Goal: Task Accomplishment & Management: Complete application form

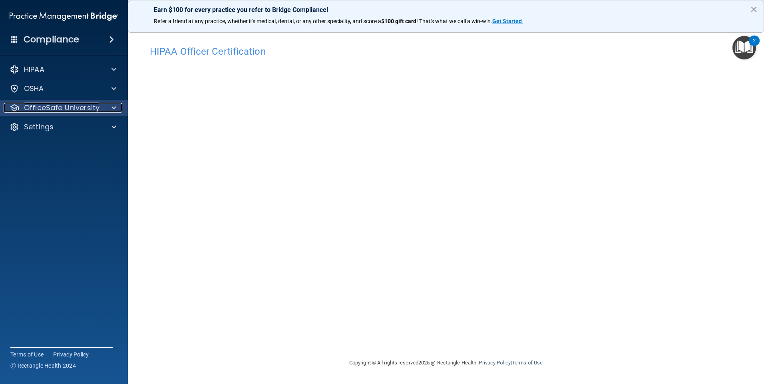
click at [34, 106] on p "OfficeSafe University" at bounding box center [61, 108] width 75 height 10
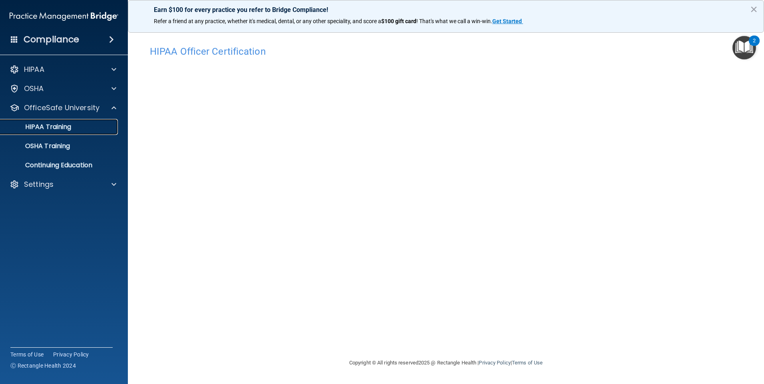
click at [38, 131] on link "HIPAA Training" at bounding box center [55, 127] width 126 height 16
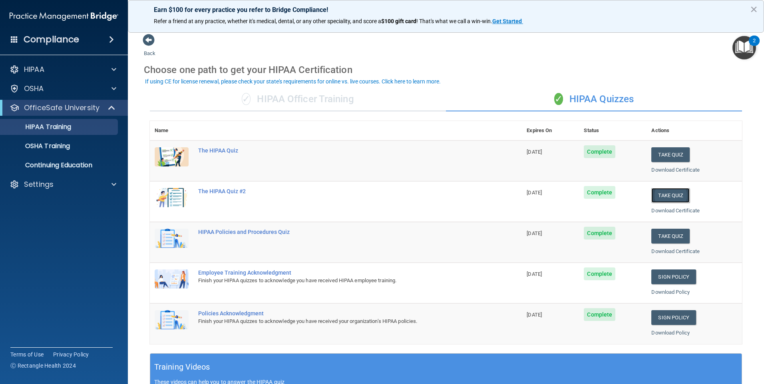
click at [654, 196] on button "Take Quiz" at bounding box center [670, 195] width 38 height 15
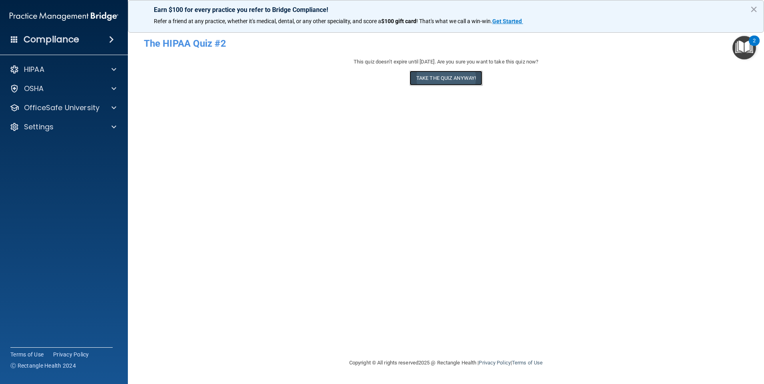
click at [448, 76] on button "Take the quiz anyway!" at bounding box center [445, 78] width 73 height 15
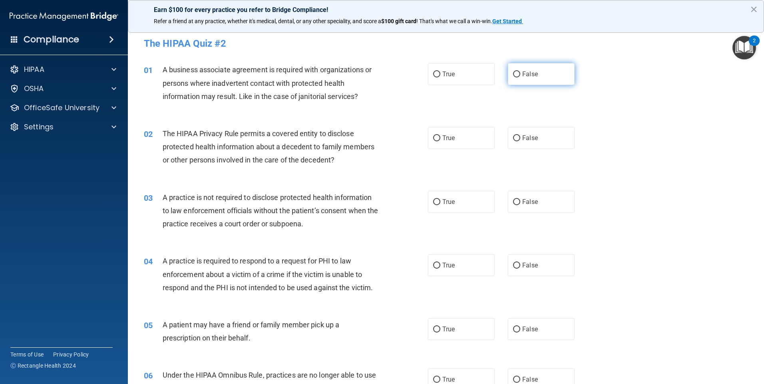
click at [511, 70] on label "False" at bounding box center [541, 74] width 67 height 22
click at [513, 71] on input "False" at bounding box center [516, 74] width 7 height 6
radio input "true"
click at [513, 202] on input "False" at bounding box center [516, 202] width 7 height 6
radio input "true"
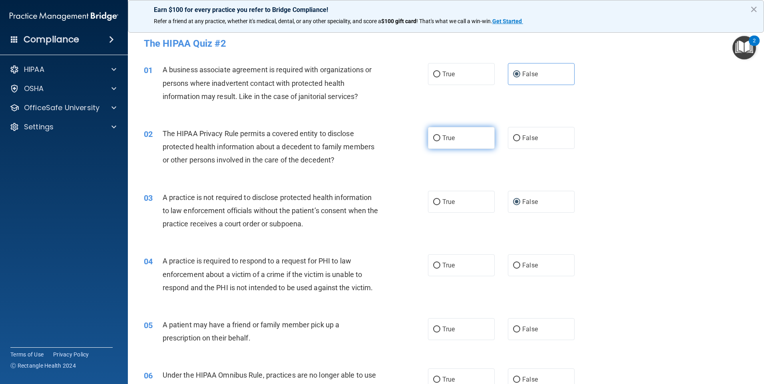
click at [433, 141] on input "True" at bounding box center [436, 138] width 7 height 6
radio input "true"
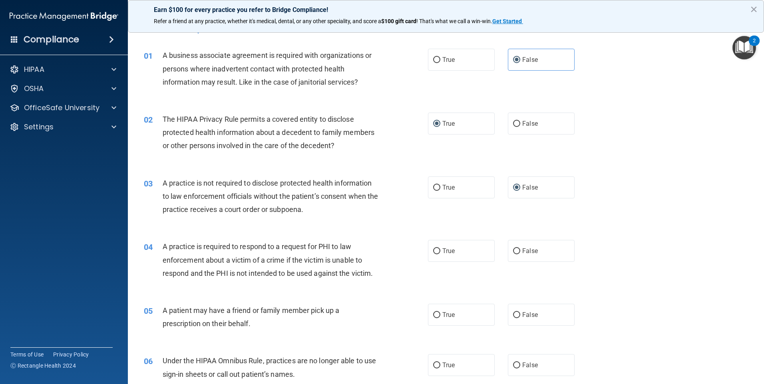
scroll to position [40, 0]
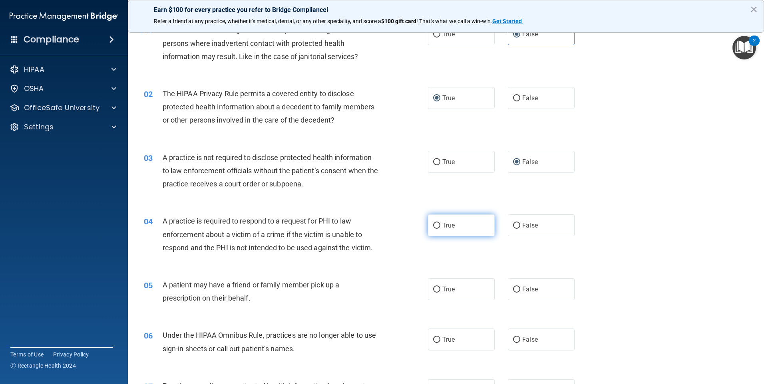
click at [428, 225] on label "True" at bounding box center [461, 225] width 67 height 22
click at [433, 225] on input "True" at bounding box center [436, 226] width 7 height 6
radio input "true"
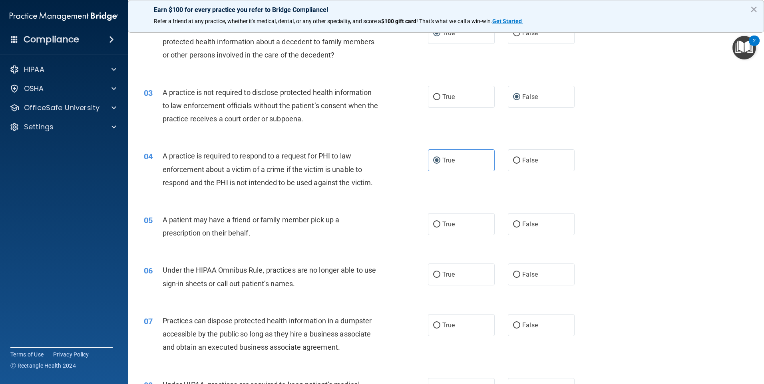
scroll to position [120, 0]
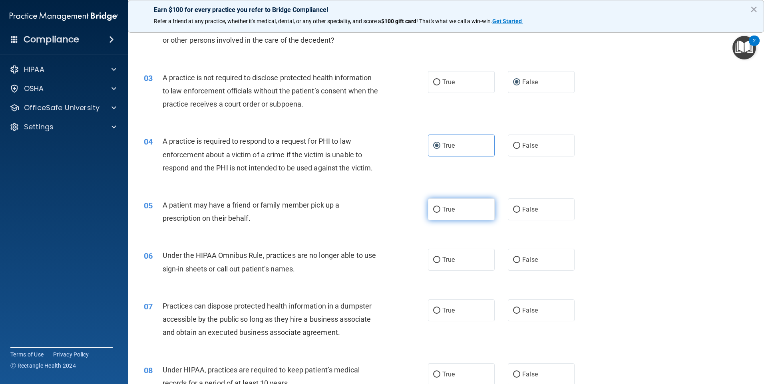
click at [433, 211] on input "True" at bounding box center [436, 210] width 7 height 6
radio input "true"
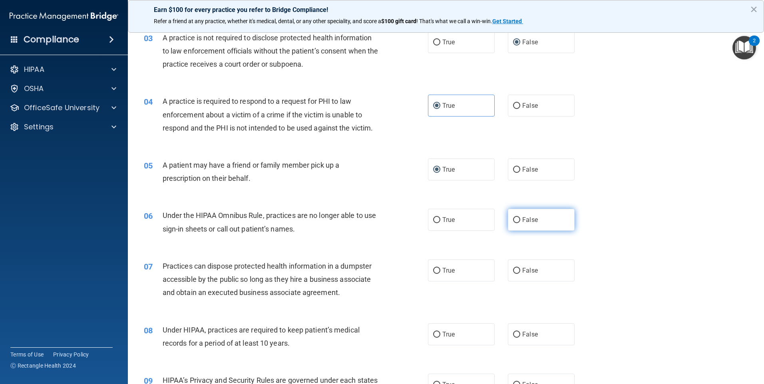
click at [513, 222] on input "False" at bounding box center [516, 220] width 7 height 6
radio input "true"
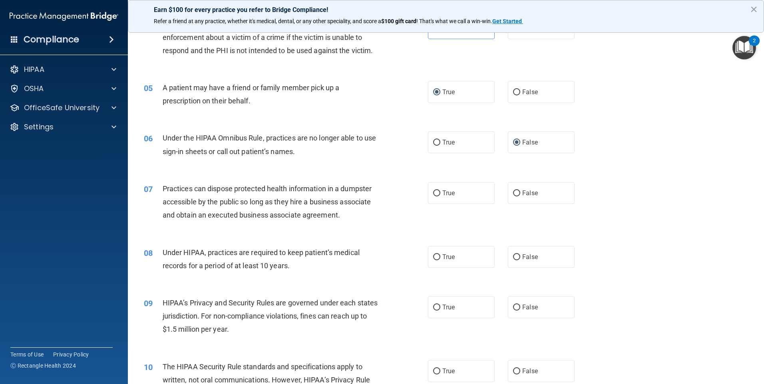
scroll to position [240, 0]
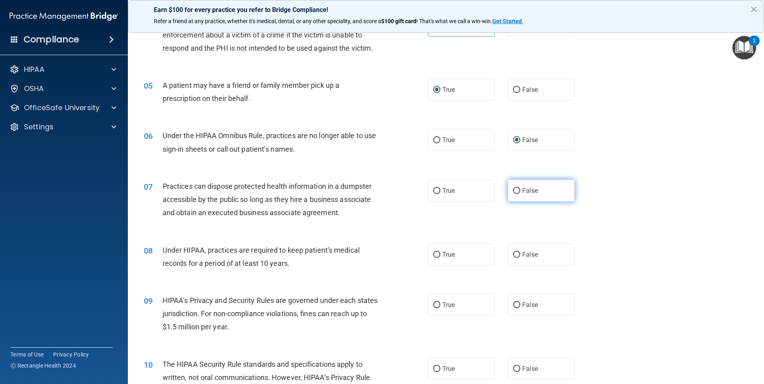
click at [513, 191] on input "False" at bounding box center [516, 191] width 7 height 6
radio input "true"
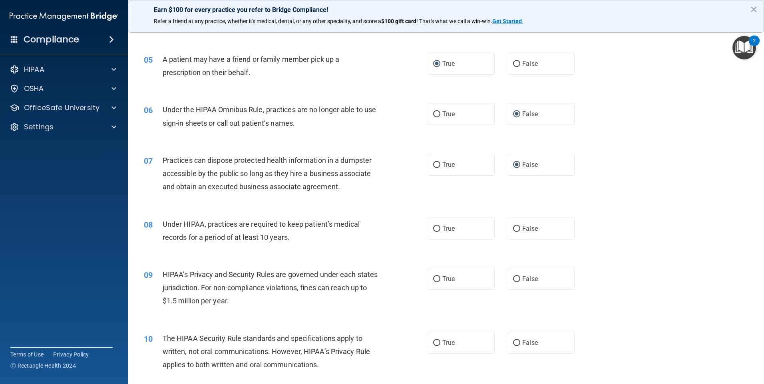
scroll to position [280, 0]
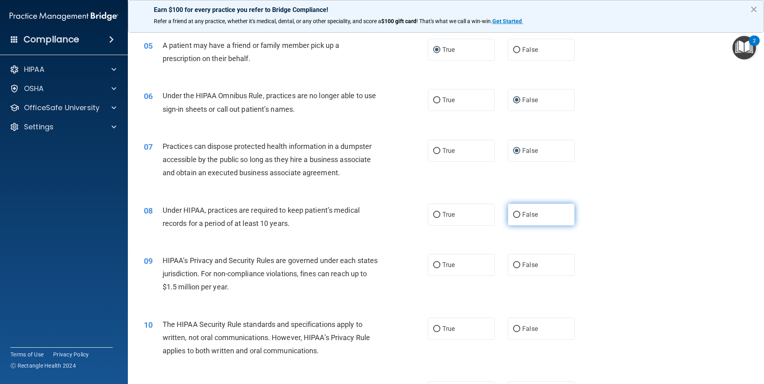
click at [514, 213] on input "False" at bounding box center [516, 215] width 7 height 6
radio input "true"
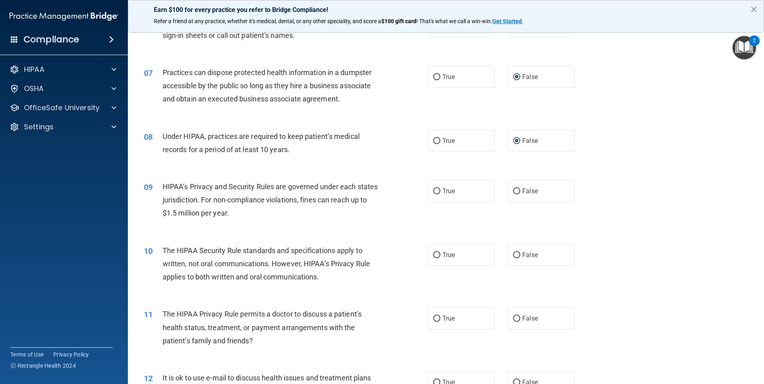
scroll to position [359, 0]
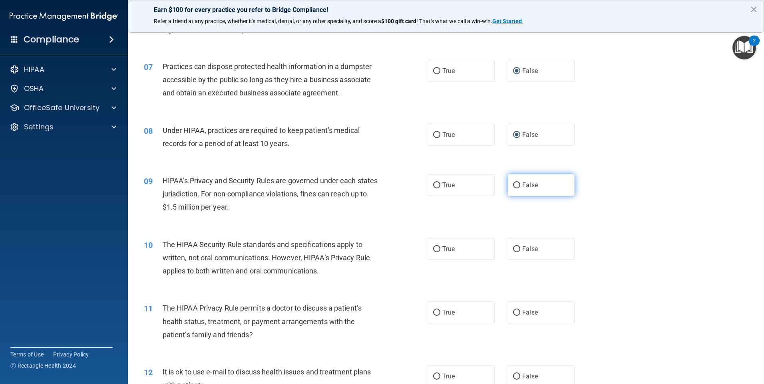
click at [513, 183] on input "False" at bounding box center [516, 185] width 7 height 6
radio input "true"
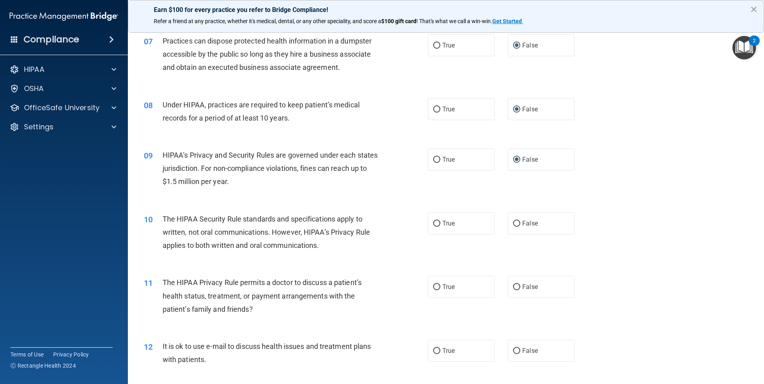
scroll to position [399, 0]
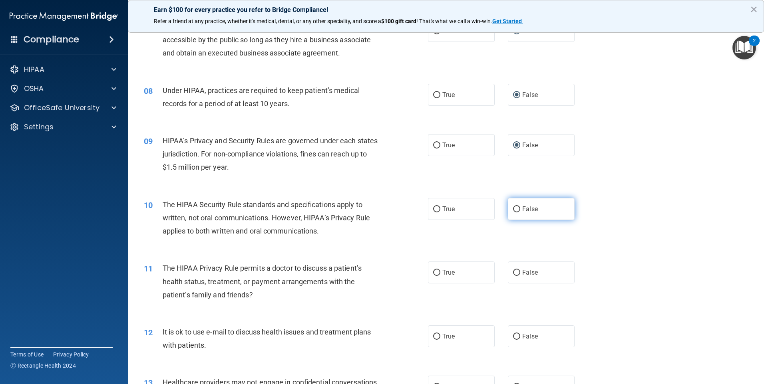
click at [514, 206] on input "False" at bounding box center [516, 209] width 7 height 6
radio input "true"
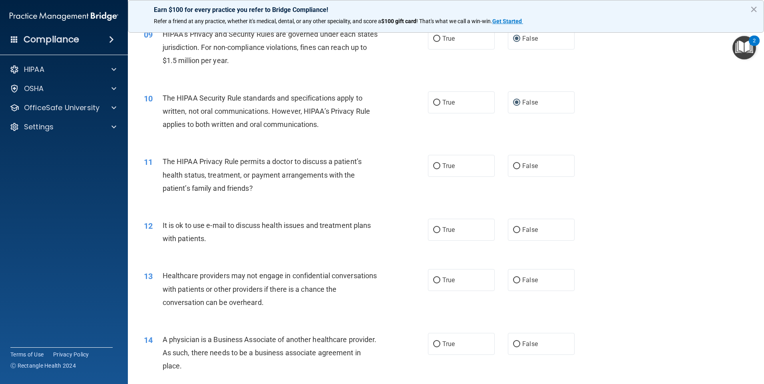
scroll to position [519, 0]
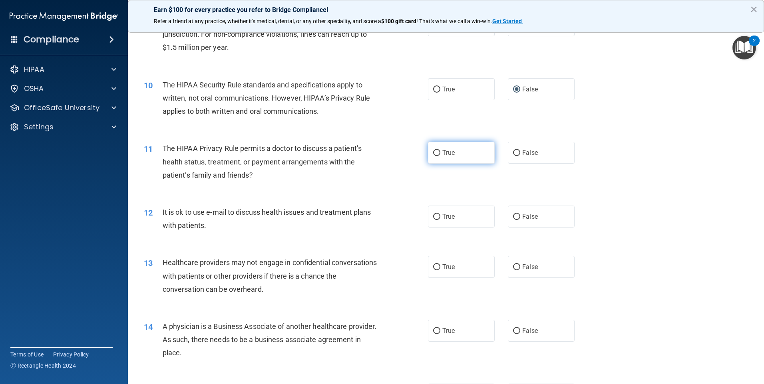
click at [433, 155] on input "True" at bounding box center [436, 153] width 7 height 6
radio input "true"
click at [433, 214] on input "True" at bounding box center [436, 217] width 7 height 6
radio input "true"
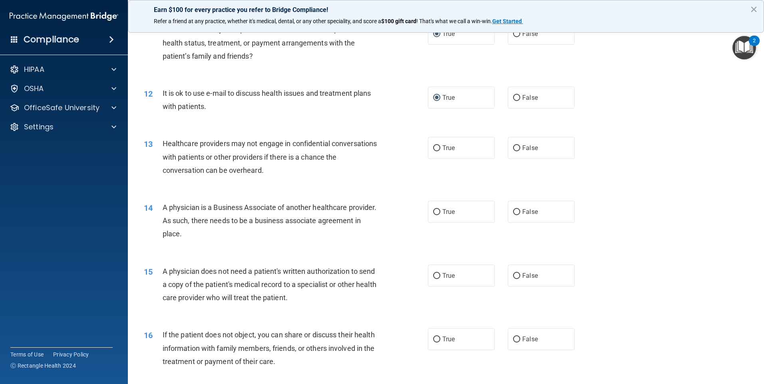
scroll to position [639, 0]
click at [513, 149] on input "False" at bounding box center [516, 148] width 7 height 6
radio input "true"
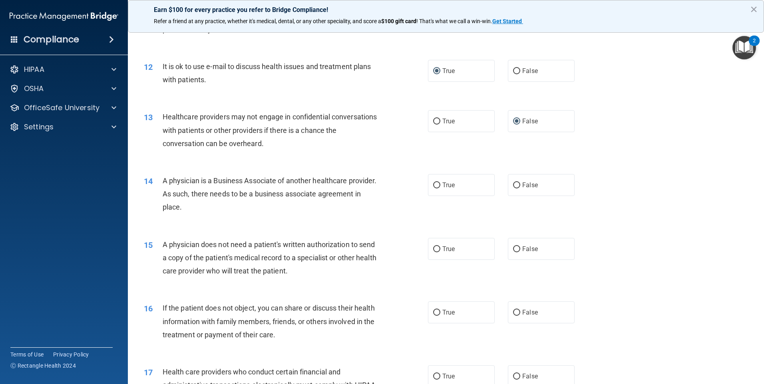
scroll to position [679, 0]
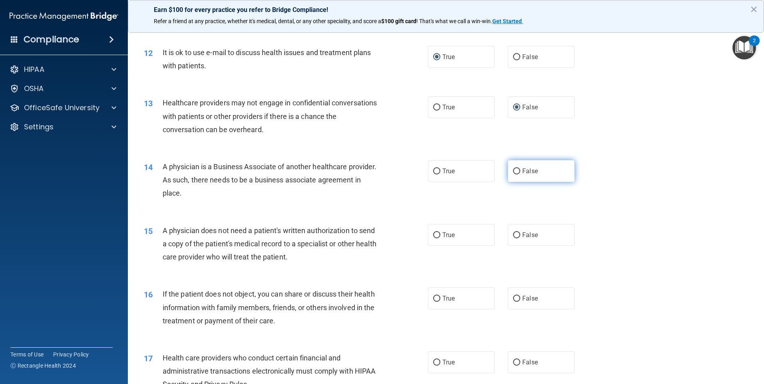
click at [513, 171] on input "False" at bounding box center [516, 172] width 7 height 6
radio input "true"
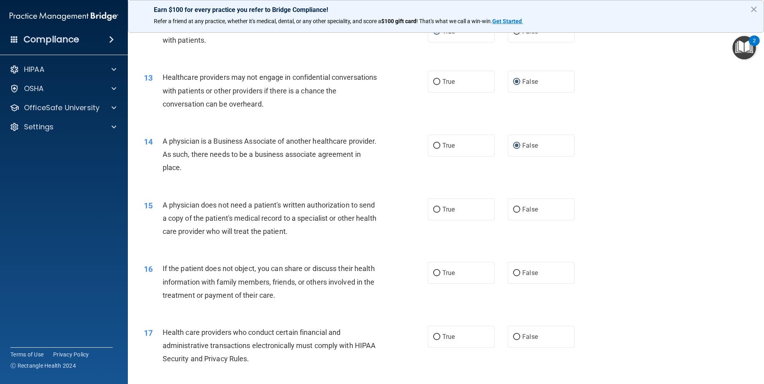
scroll to position [719, 0]
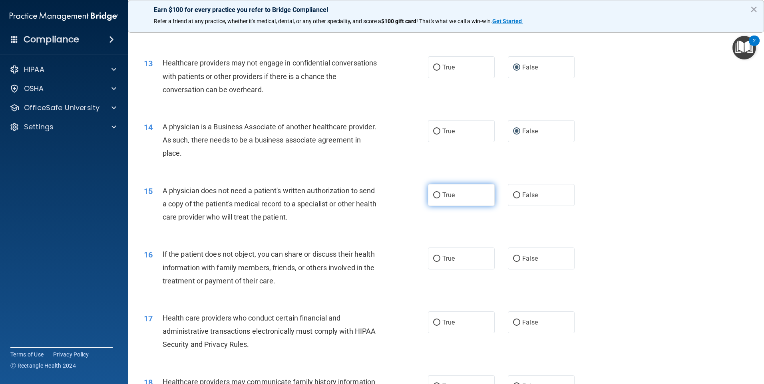
click at [434, 196] on input "True" at bounding box center [436, 195] width 7 height 6
radio input "true"
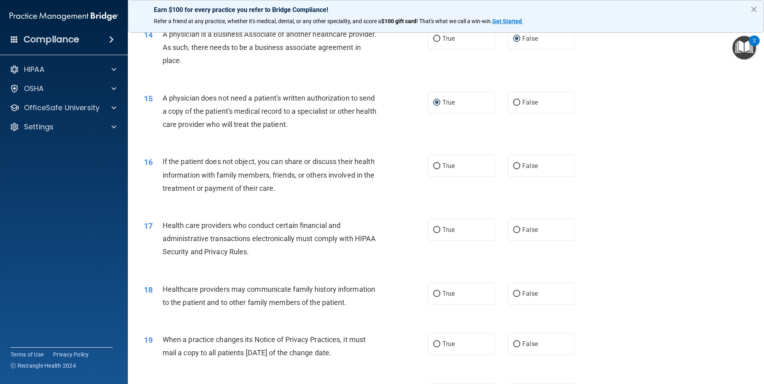
scroll to position [839, 0]
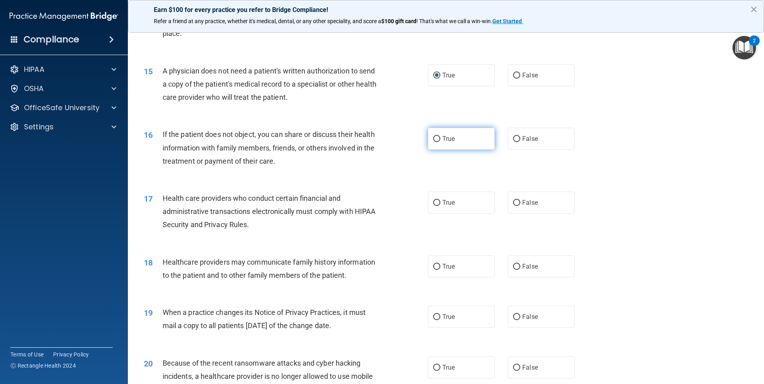
click at [433, 139] on input "True" at bounding box center [436, 139] width 7 height 6
radio input "true"
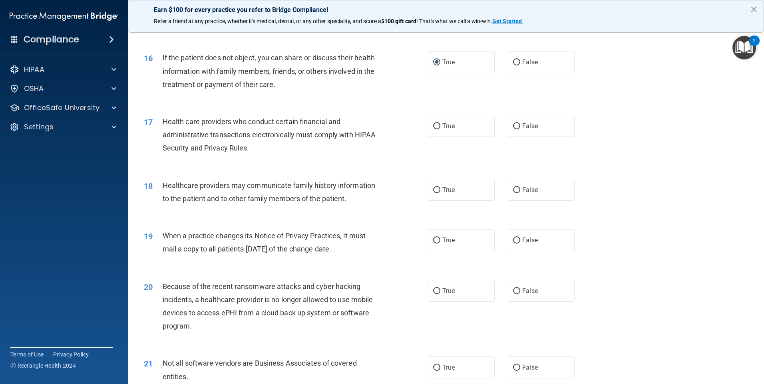
scroll to position [918, 0]
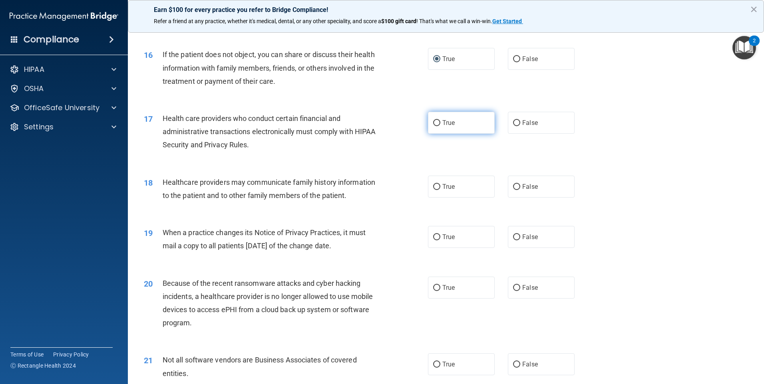
click at [435, 123] on input "True" at bounding box center [436, 123] width 7 height 6
radio input "true"
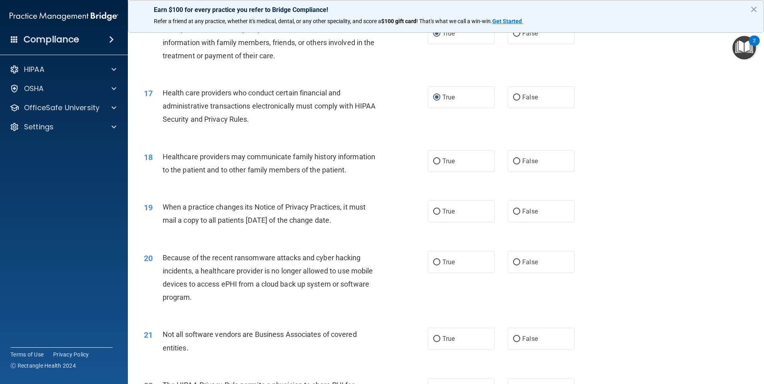
scroll to position [958, 0]
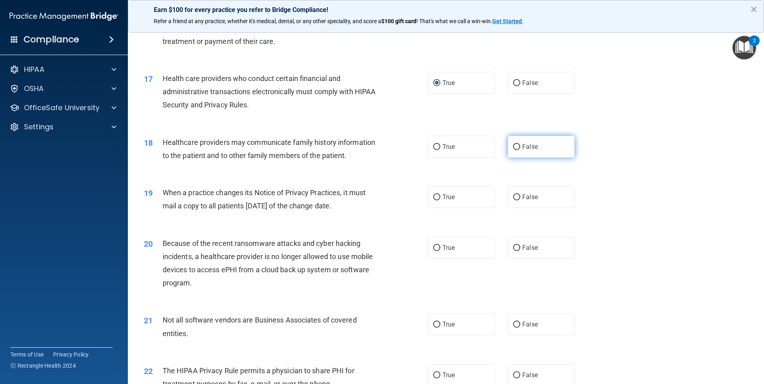
click at [513, 148] on input "False" at bounding box center [516, 147] width 7 height 6
radio input "true"
click at [514, 199] on input "False" at bounding box center [516, 197] width 7 height 6
radio input "true"
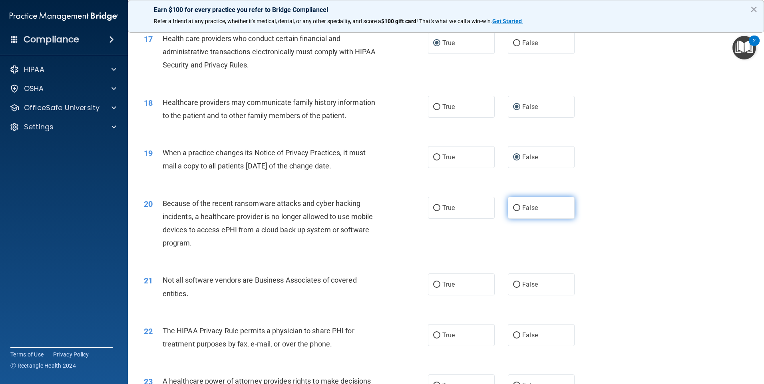
click at [514, 208] on input "False" at bounding box center [516, 208] width 7 height 6
radio input "true"
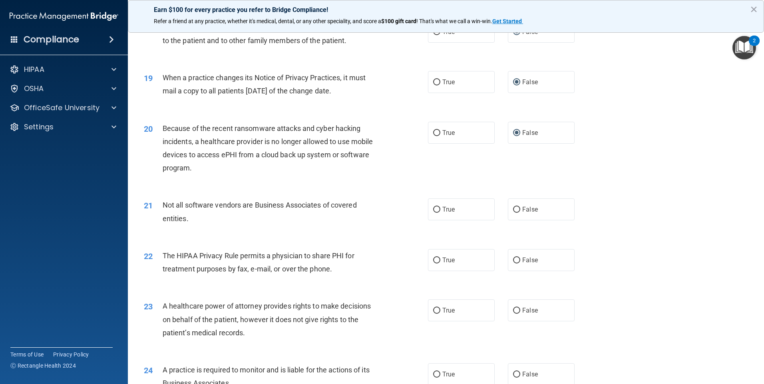
scroll to position [1078, 0]
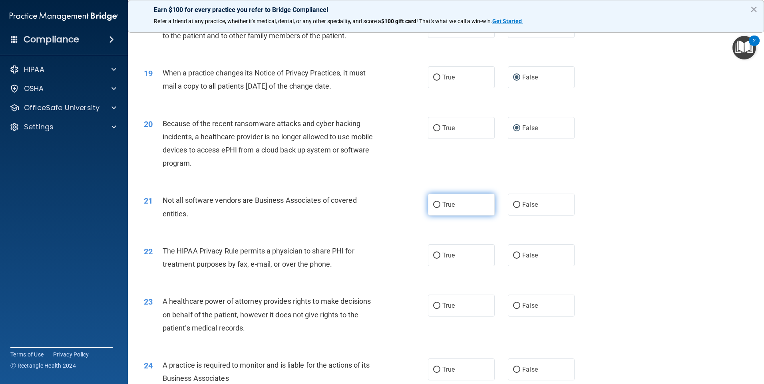
click at [433, 205] on input "True" at bounding box center [436, 205] width 7 height 6
radio input "true"
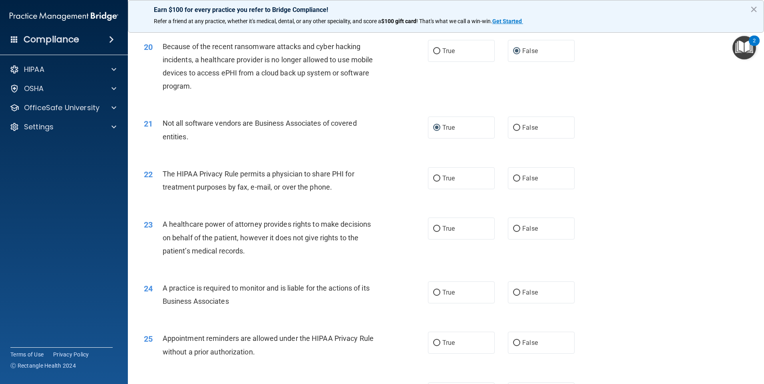
scroll to position [1158, 0]
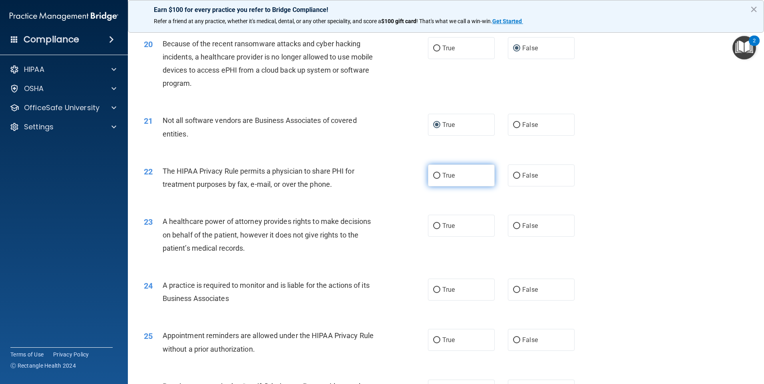
click at [434, 175] on input "True" at bounding box center [436, 176] width 7 height 6
radio input "true"
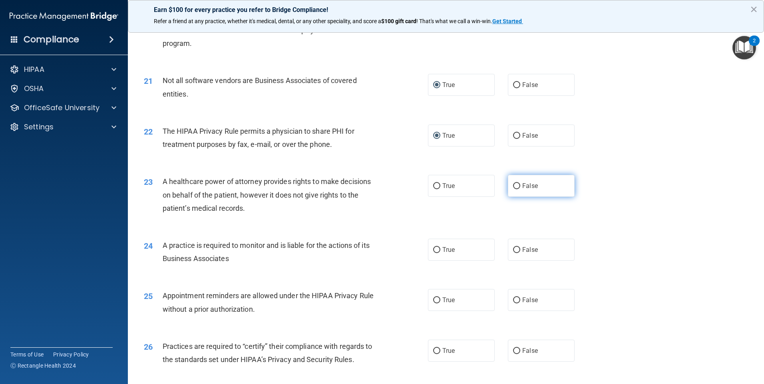
click at [516, 184] on input "False" at bounding box center [516, 186] width 7 height 6
radio input "true"
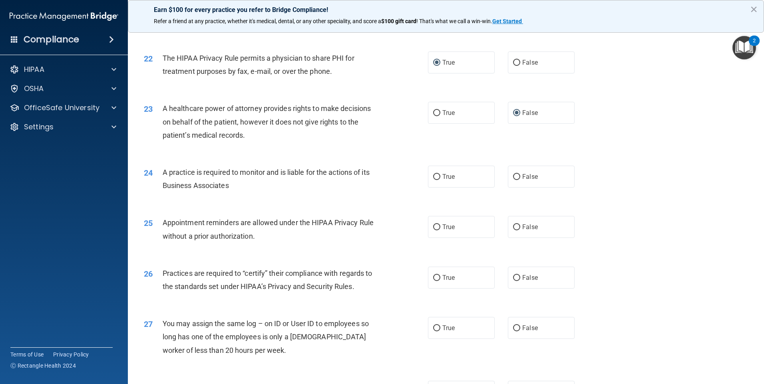
scroll to position [1278, 0]
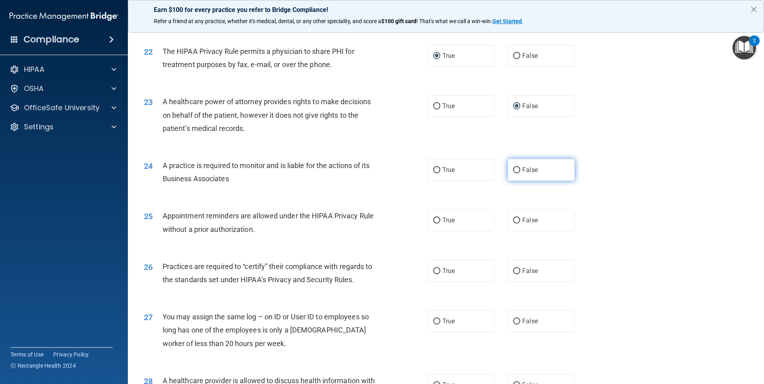
click at [513, 171] on input "False" at bounding box center [516, 170] width 7 height 6
radio input "true"
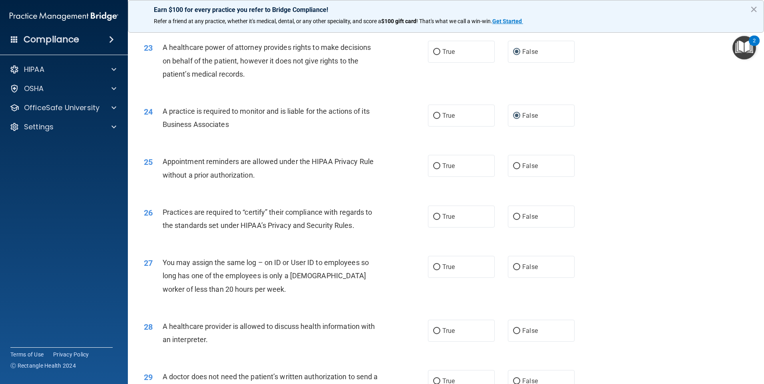
scroll to position [1318, 0]
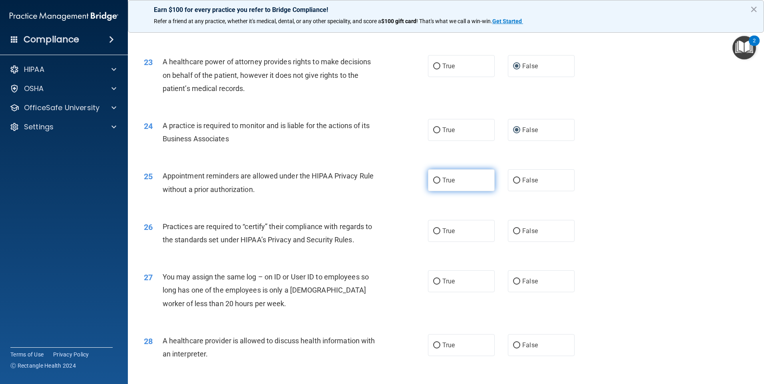
click at [434, 181] on input "True" at bounding box center [436, 181] width 7 height 6
radio input "true"
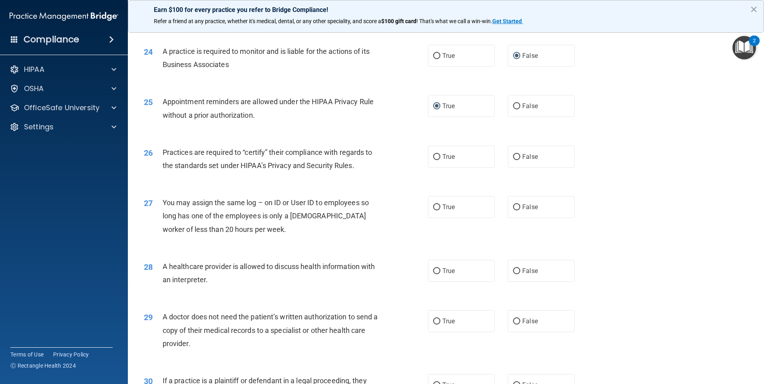
scroll to position [1398, 0]
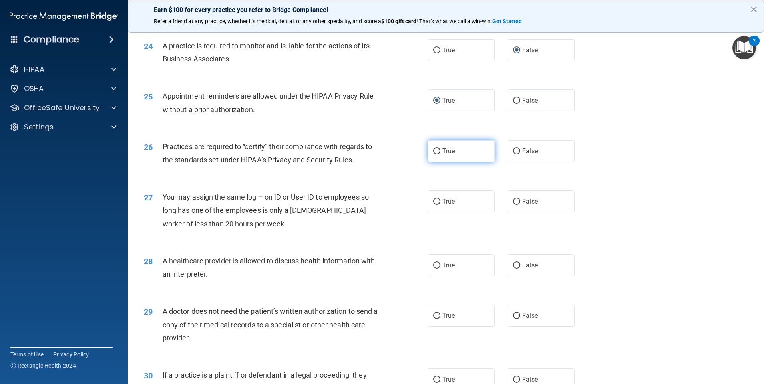
click at [433, 151] on input "True" at bounding box center [436, 152] width 7 height 6
radio input "true"
click at [514, 203] on input "False" at bounding box center [516, 202] width 7 height 6
radio input "true"
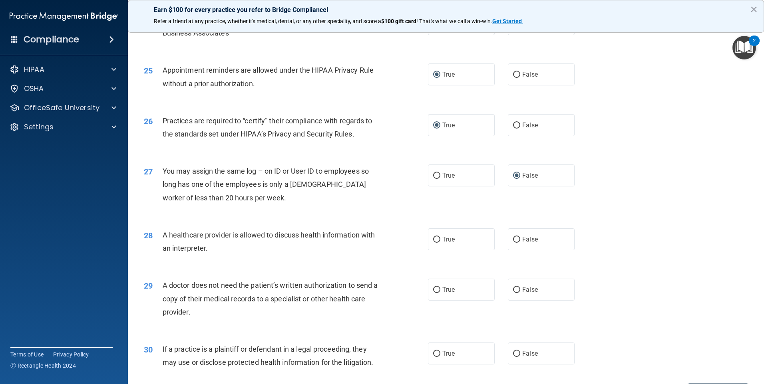
scroll to position [1438, 0]
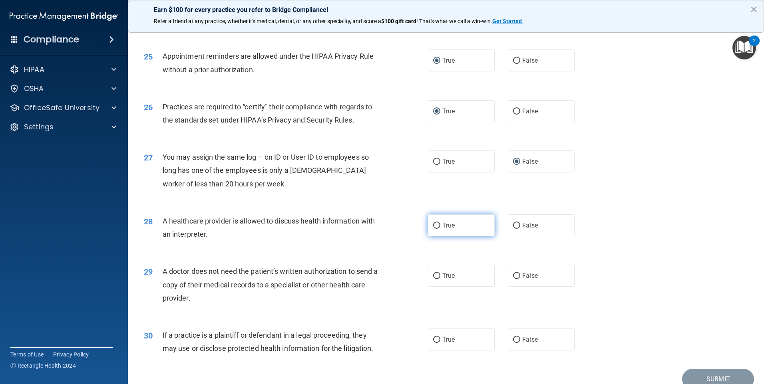
click at [433, 228] on input "True" at bounding box center [436, 226] width 7 height 6
radio input "true"
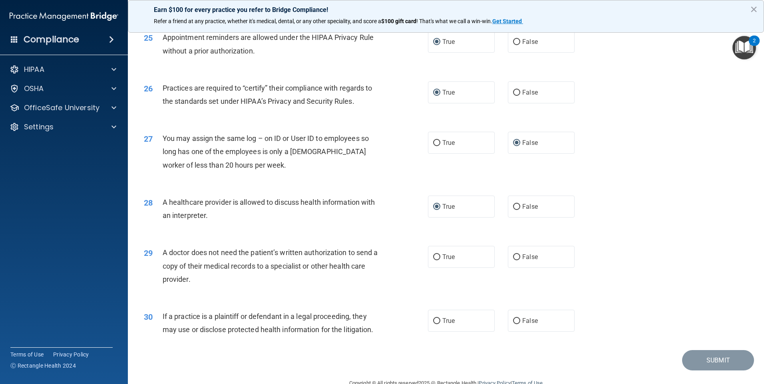
scroll to position [1475, 0]
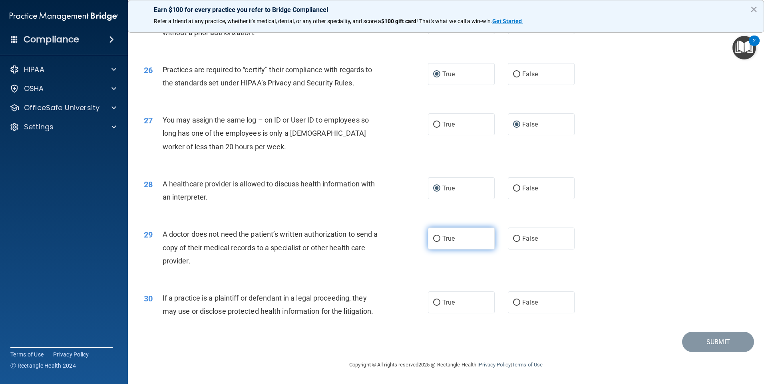
click at [433, 241] on input "True" at bounding box center [436, 239] width 7 height 6
radio input "true"
click at [433, 305] on input "True" at bounding box center [436, 303] width 7 height 6
radio input "true"
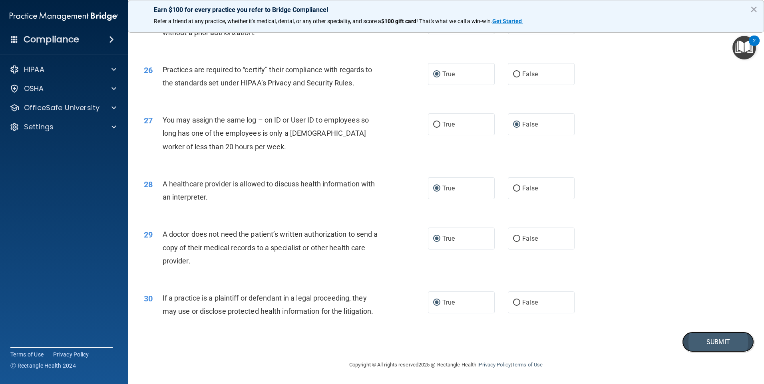
click at [711, 345] on button "Submit" at bounding box center [718, 342] width 72 height 20
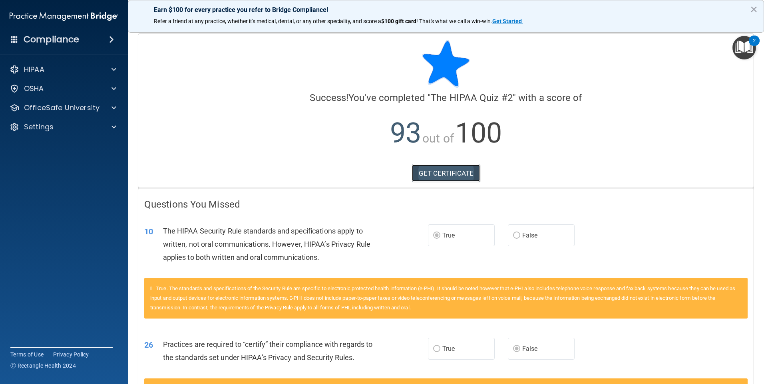
click at [415, 171] on link "GET CERTIFICATE" at bounding box center [446, 174] width 68 height 18
click at [37, 109] on p "OfficeSafe University" at bounding box center [61, 108] width 75 height 10
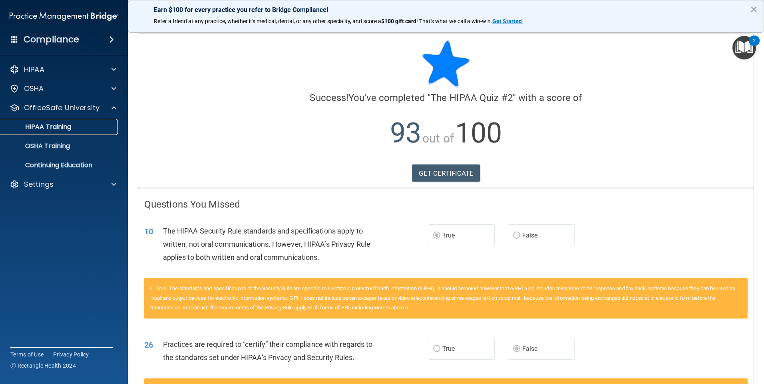
click at [35, 125] on p "HIPAA Training" at bounding box center [38, 127] width 66 height 8
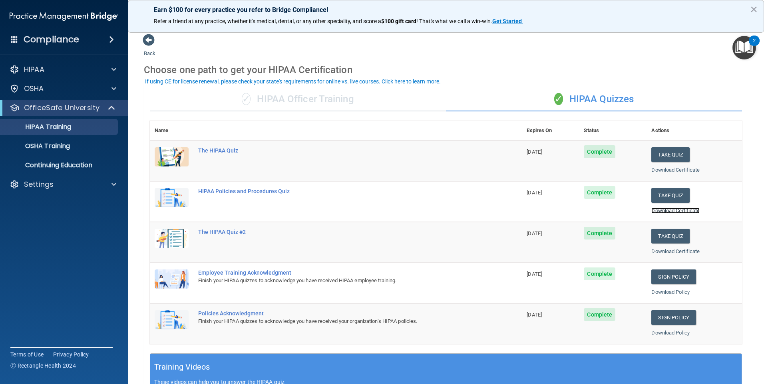
click at [667, 211] on link "Download Certificate" at bounding box center [675, 211] width 48 height 6
click at [601, 193] on span "Complete" at bounding box center [599, 192] width 32 height 13
click at [36, 125] on p "HIPAA Training" at bounding box center [38, 127] width 66 height 8
click at [208, 189] on div "HIPAA Policies and Procedures Quiz" at bounding box center [340, 191] width 284 height 6
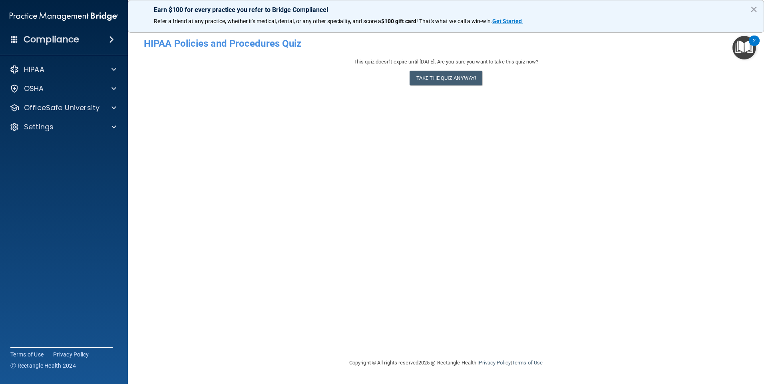
click at [208, 189] on div "- HIPAA Policies and Procedures Quiz This quiz doesn’t expire until 02/04/2026.…" at bounding box center [446, 192] width 604 height 317
click at [50, 69] on div "HIPAA" at bounding box center [53, 70] width 99 height 10
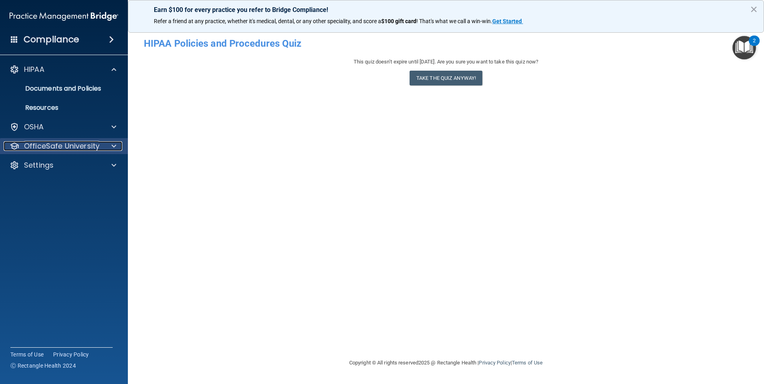
click at [36, 143] on p "OfficeSafe University" at bounding box center [61, 146] width 75 height 10
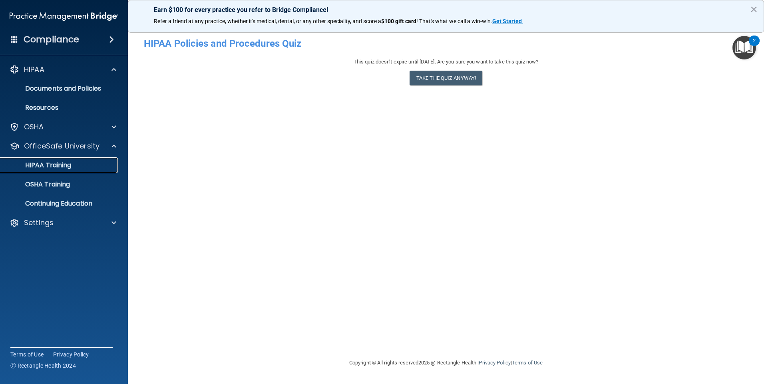
click at [49, 164] on p "HIPAA Training" at bounding box center [38, 165] width 66 height 8
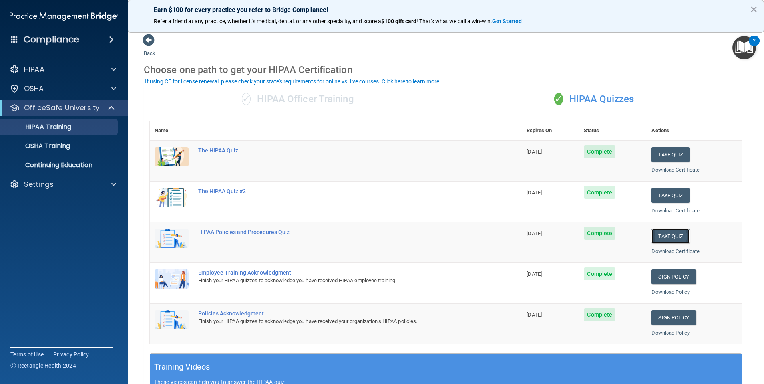
click at [671, 230] on button "Take Quiz" at bounding box center [670, 236] width 38 height 15
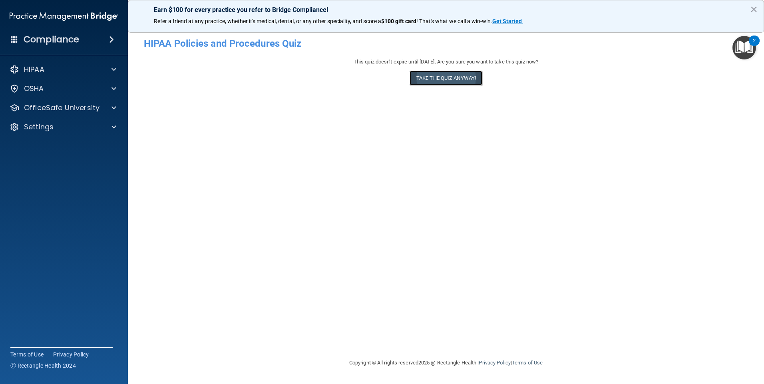
click at [447, 74] on button "Take the quiz anyway!" at bounding box center [445, 78] width 73 height 15
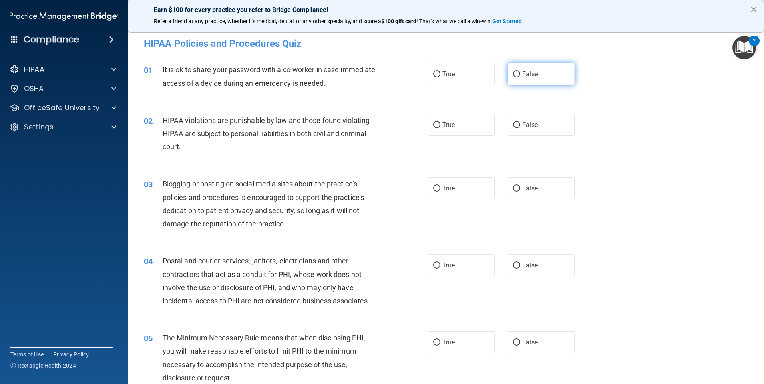
click at [508, 72] on label "False" at bounding box center [541, 74] width 67 height 22
click at [513, 72] on input "False" at bounding box center [516, 74] width 7 height 6
radio input "true"
click at [435, 123] on input "True" at bounding box center [436, 125] width 7 height 6
radio input "true"
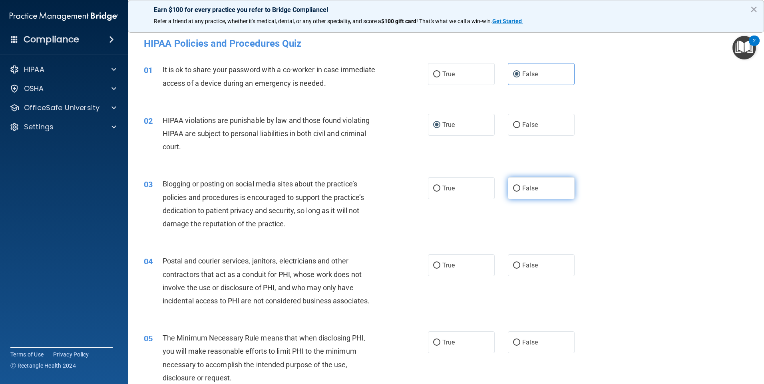
click at [518, 186] on label "False" at bounding box center [541, 188] width 67 height 22
click at [518, 186] on input "False" at bounding box center [516, 189] width 7 height 6
radio input "true"
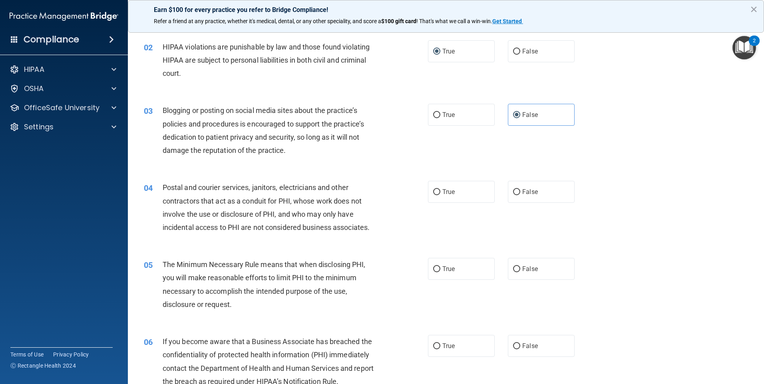
scroll to position [80, 0]
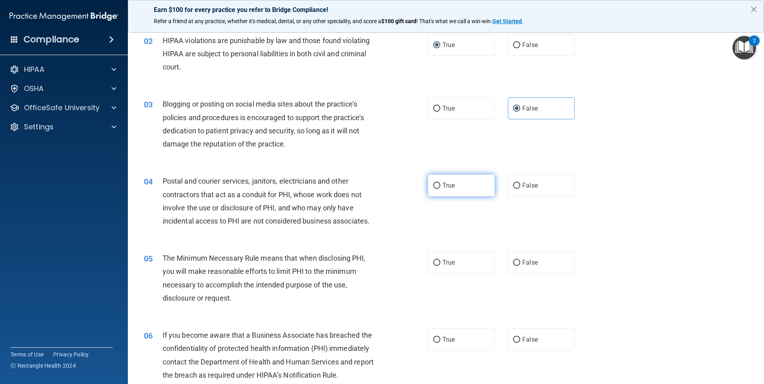
click at [434, 186] on input "True" at bounding box center [436, 186] width 7 height 6
radio input "true"
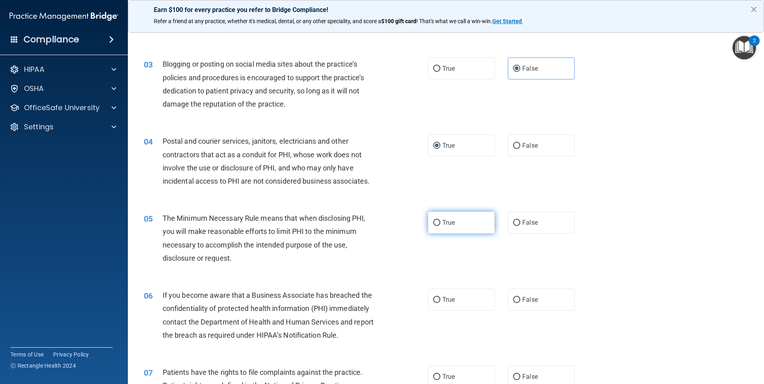
click at [428, 227] on label "True" at bounding box center [461, 223] width 67 height 22
click at [433, 226] on input "True" at bounding box center [436, 223] width 7 height 6
radio input "true"
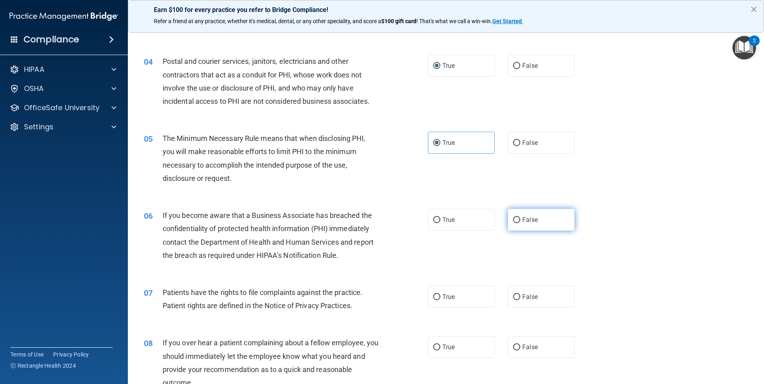
click at [513, 220] on input "False" at bounding box center [516, 220] width 7 height 6
radio input "true"
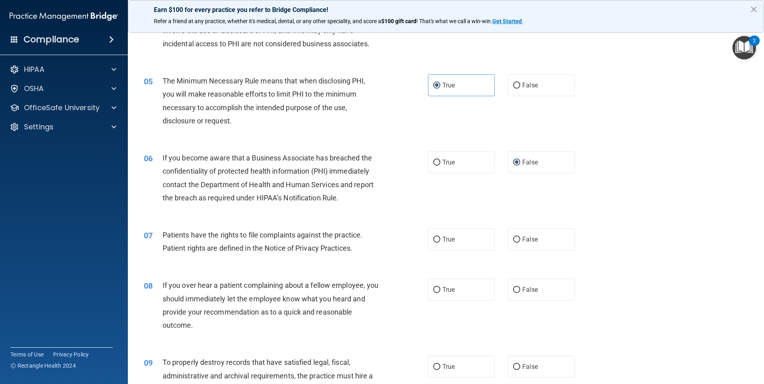
scroll to position [280, 0]
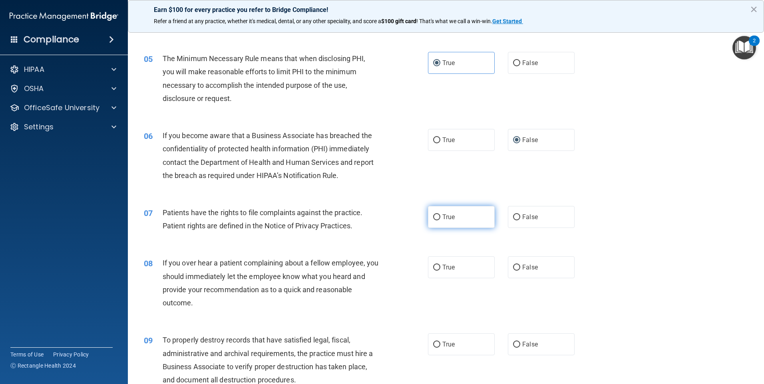
click at [433, 215] on input "True" at bounding box center [436, 217] width 7 height 6
radio input "true"
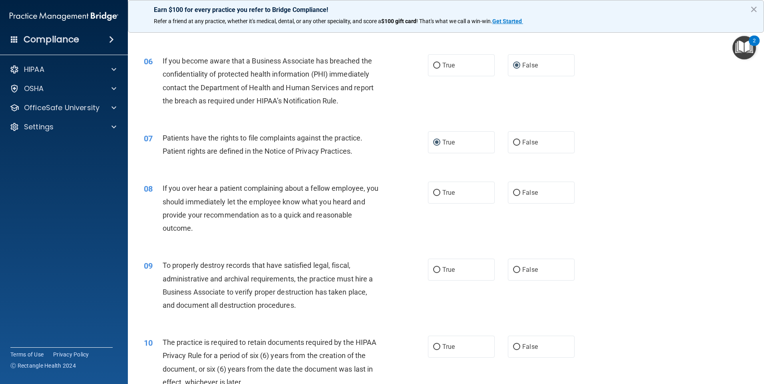
scroll to position [359, 0]
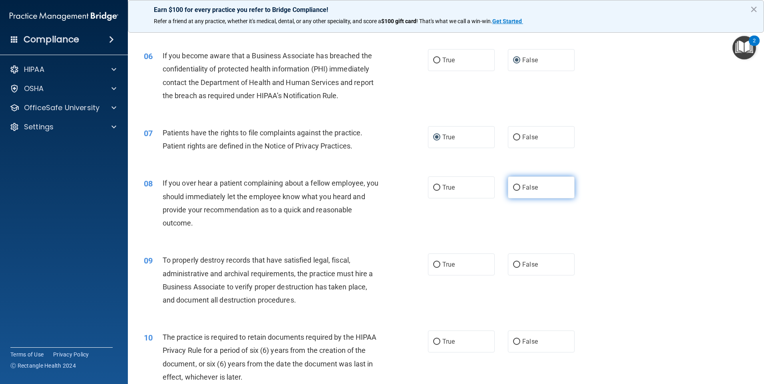
click at [515, 190] on input "False" at bounding box center [516, 188] width 7 height 6
radio input "true"
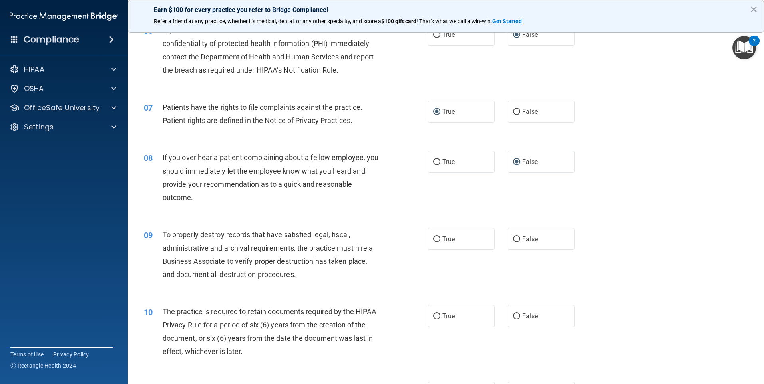
scroll to position [399, 0]
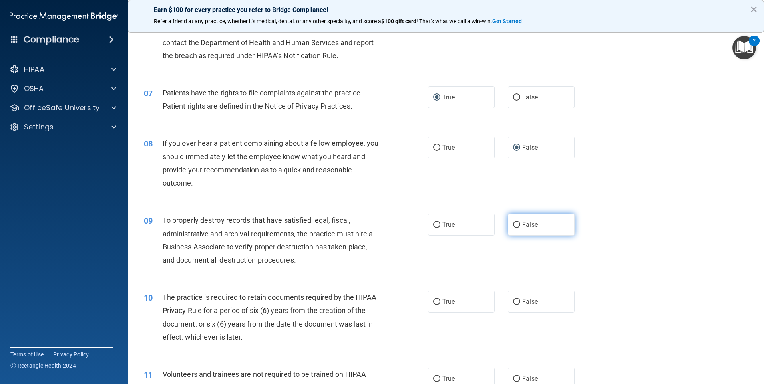
click at [513, 226] on input "False" at bounding box center [516, 225] width 7 height 6
radio input "true"
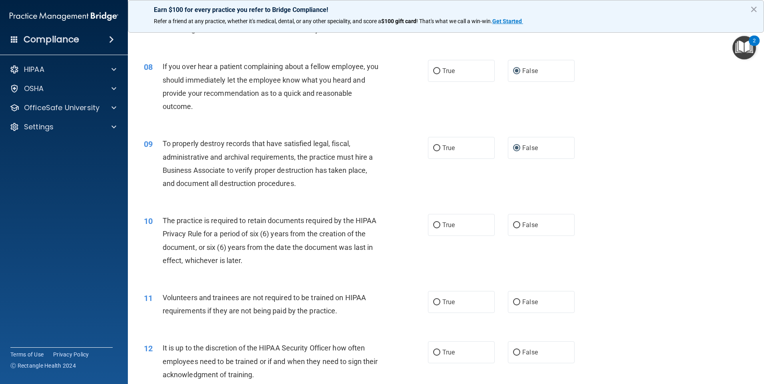
scroll to position [479, 0]
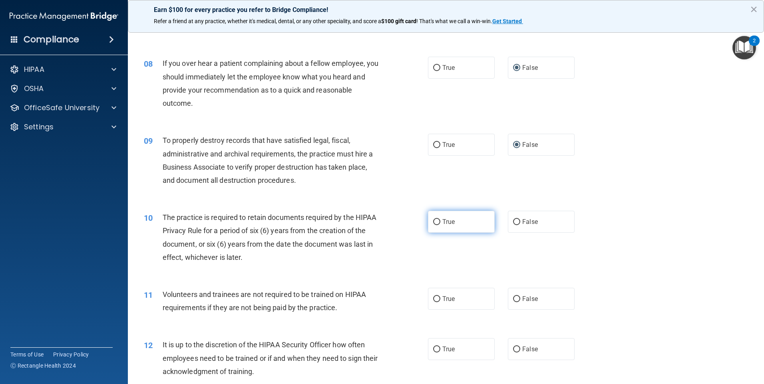
click at [444, 219] on span "True" at bounding box center [448, 222] width 12 height 8
click at [440, 219] on input "True" at bounding box center [436, 222] width 7 height 6
radio input "true"
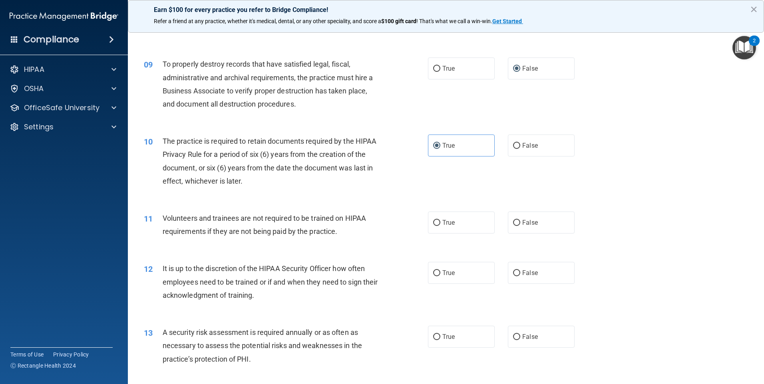
scroll to position [559, 0]
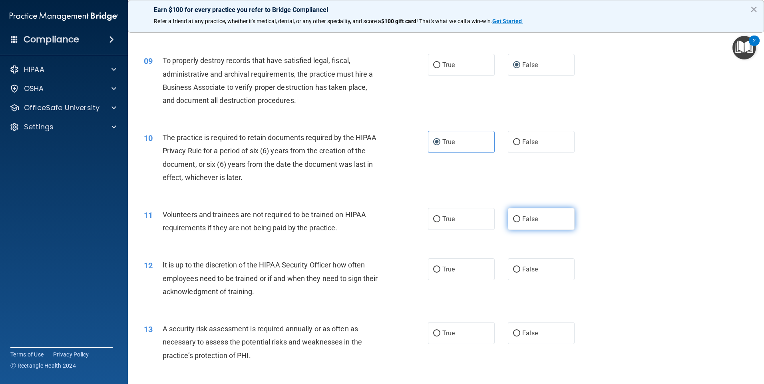
click at [517, 223] on label "False" at bounding box center [541, 219] width 67 height 22
click at [517, 222] on input "False" at bounding box center [516, 219] width 7 height 6
radio input "true"
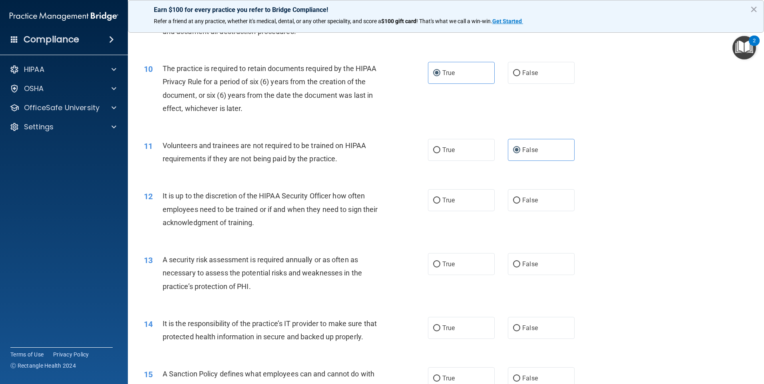
scroll to position [639, 0]
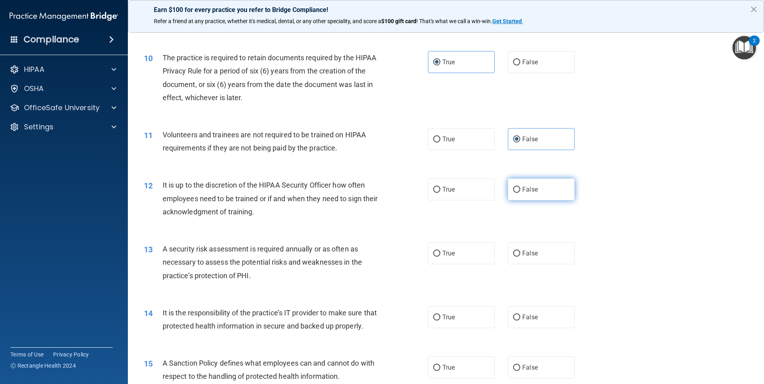
click at [515, 189] on input "False" at bounding box center [516, 190] width 7 height 6
radio input "true"
click at [430, 257] on label "True" at bounding box center [461, 253] width 67 height 22
click at [433, 257] on input "True" at bounding box center [436, 254] width 7 height 6
radio input "true"
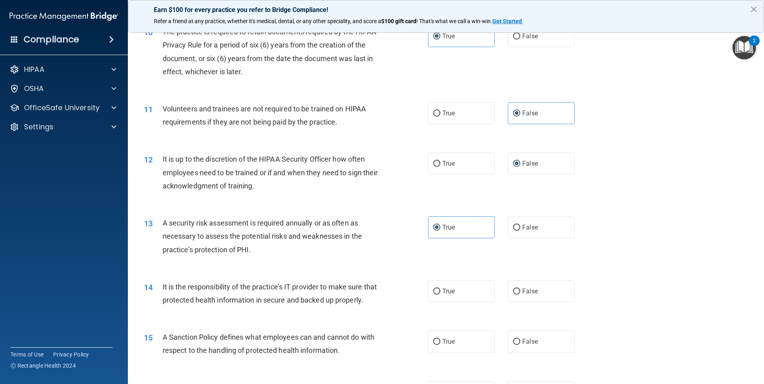
scroll to position [719, 0]
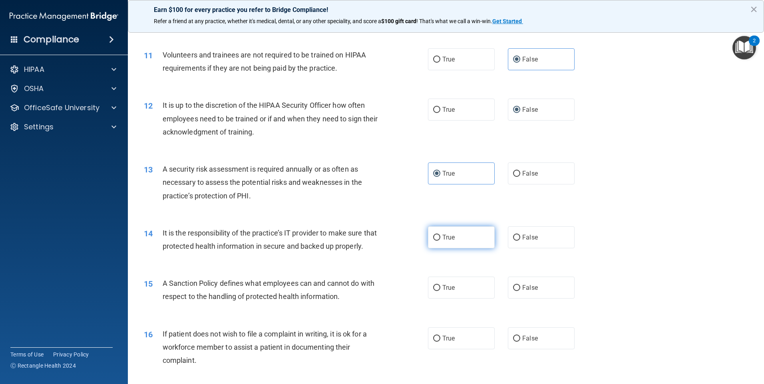
click at [433, 240] on input "True" at bounding box center [436, 238] width 7 height 6
radio input "true"
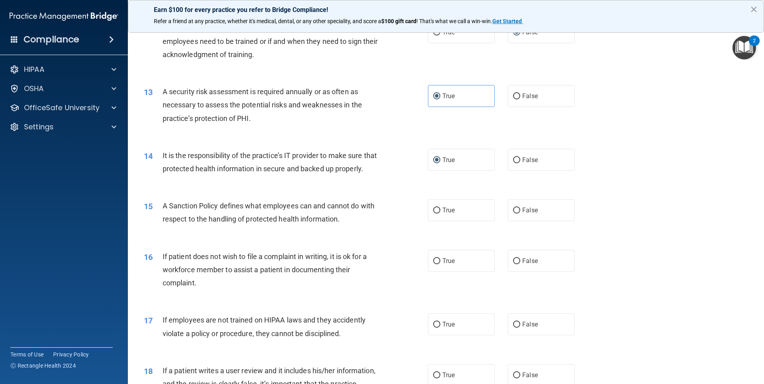
scroll to position [799, 0]
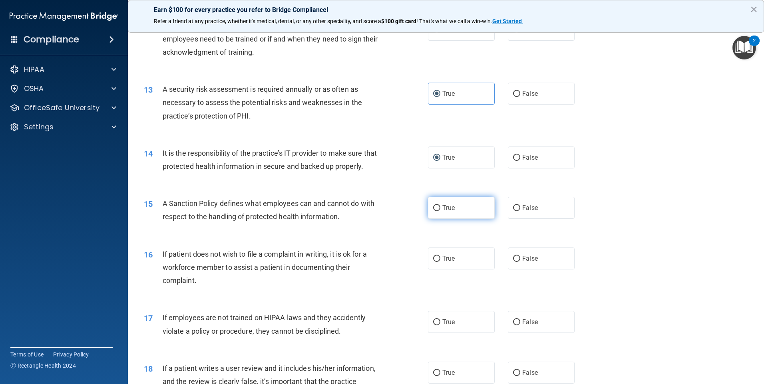
click at [434, 211] on input "True" at bounding box center [436, 208] width 7 height 6
radio input "true"
click at [434, 262] on input "True" at bounding box center [436, 259] width 7 height 6
radio input "true"
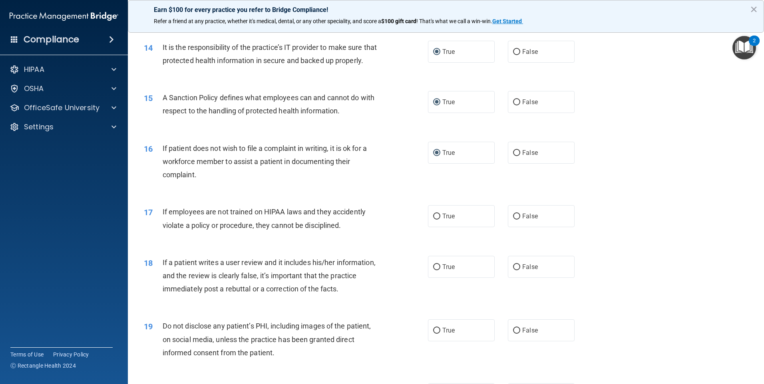
scroll to position [918, 0]
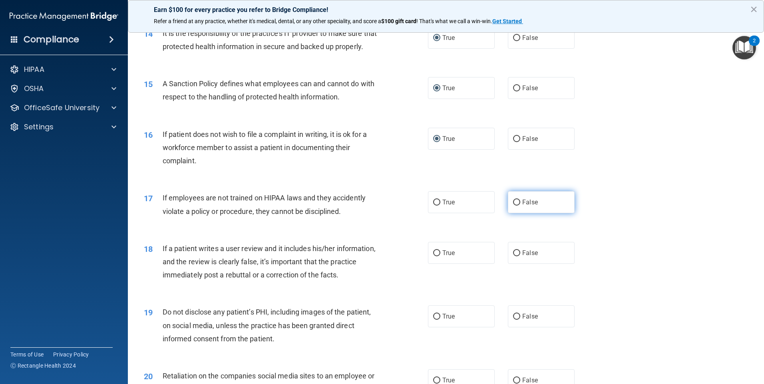
click at [513, 206] on input "False" at bounding box center [516, 203] width 7 height 6
radio input "true"
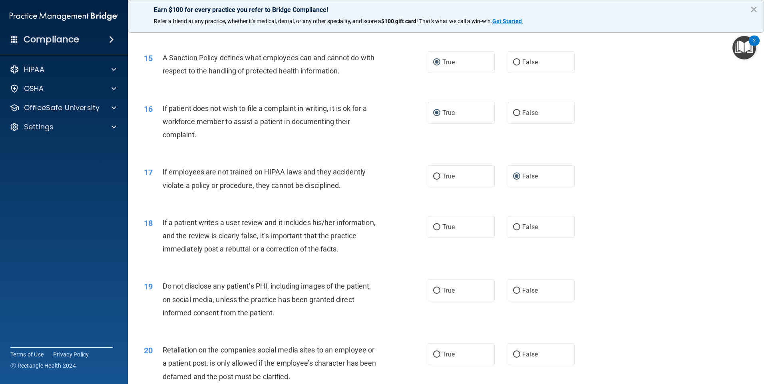
scroll to position [958, 0]
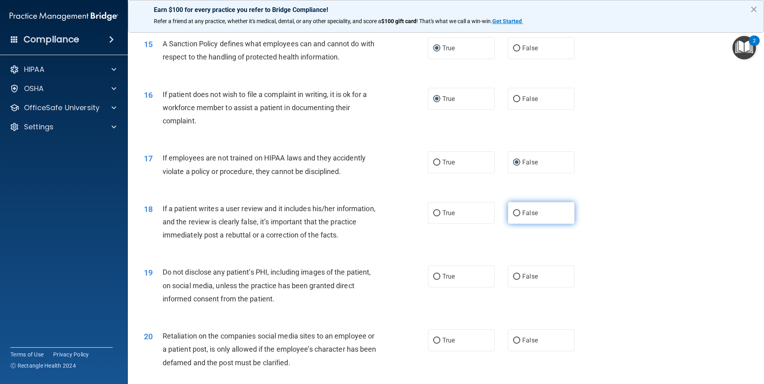
click at [524, 217] on span "False" at bounding box center [530, 213] width 16 height 8
click at [520, 216] on input "False" at bounding box center [516, 213] width 7 height 6
radio input "true"
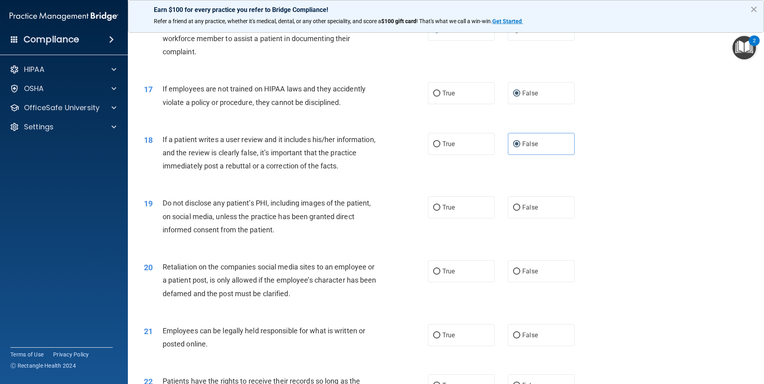
scroll to position [1038, 0]
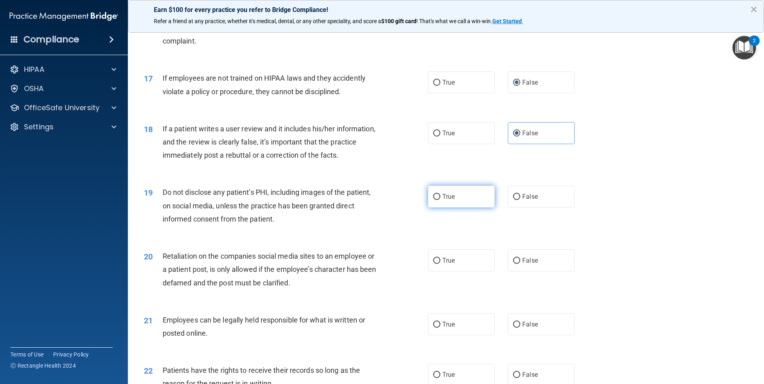
click at [434, 200] on input "True" at bounding box center [436, 197] width 7 height 6
radio input "true"
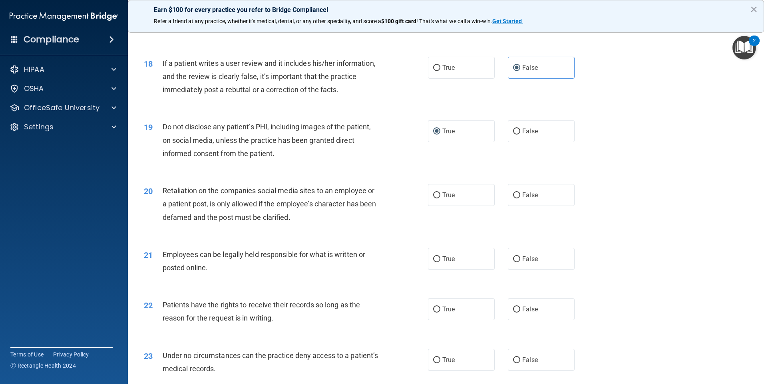
scroll to position [1118, 0]
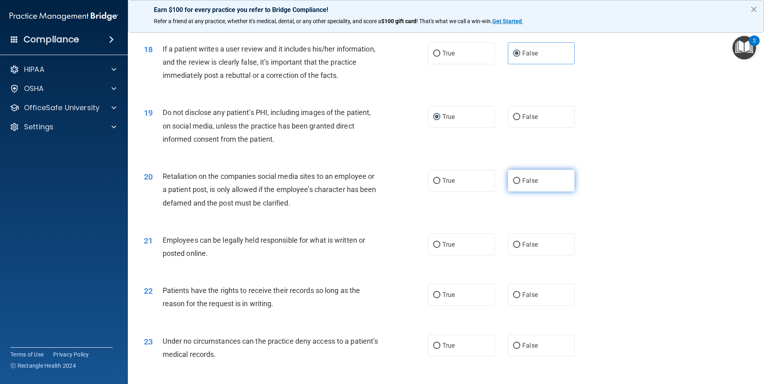
click at [513, 184] on input "False" at bounding box center [516, 181] width 7 height 6
radio input "true"
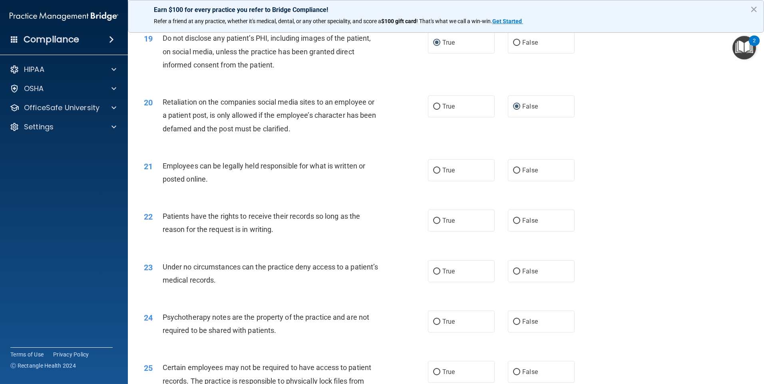
scroll to position [1198, 0]
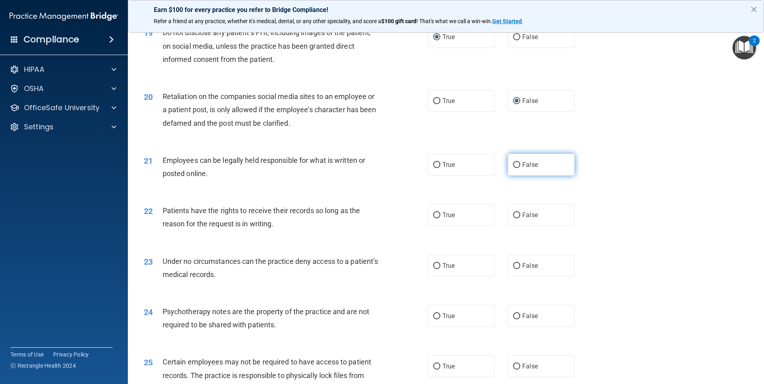
click at [514, 168] on input "False" at bounding box center [516, 165] width 7 height 6
radio input "true"
click at [513, 269] on input "False" at bounding box center [516, 266] width 7 height 6
radio input "true"
click at [433, 218] on input "True" at bounding box center [436, 215] width 7 height 6
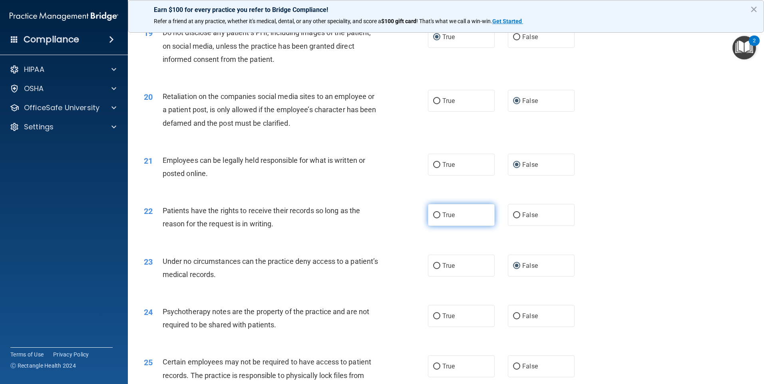
radio input "true"
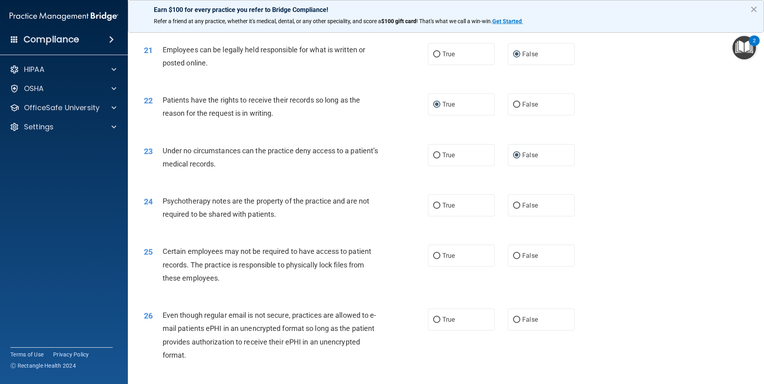
scroll to position [1318, 0]
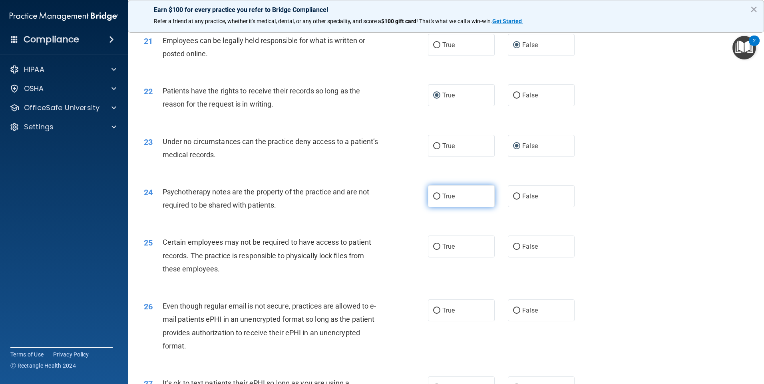
click at [433, 200] on input "True" at bounding box center [436, 197] width 7 height 6
radio input "true"
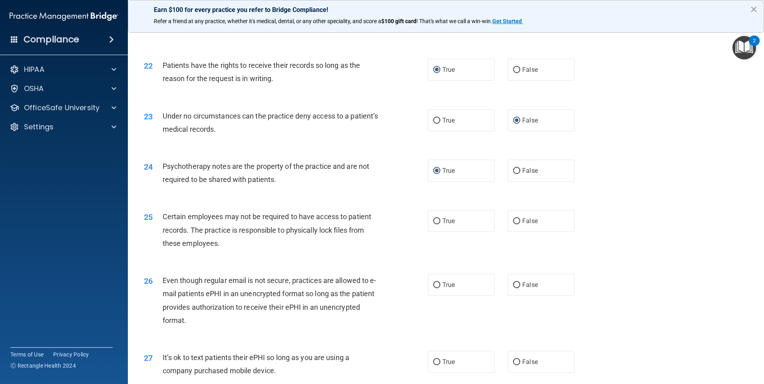
scroll to position [1358, 0]
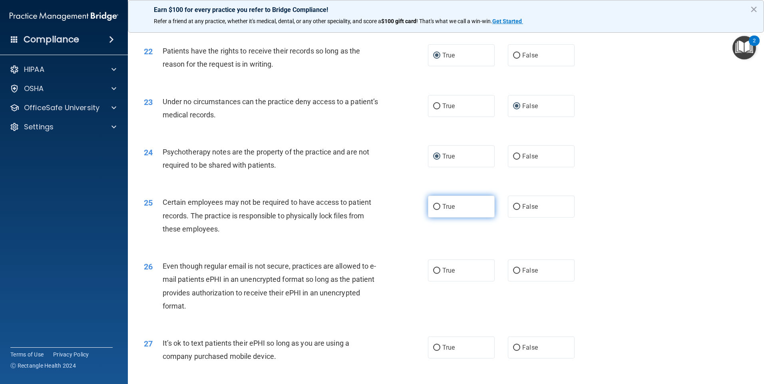
click at [434, 210] on input "True" at bounding box center [436, 207] width 7 height 6
radio input "true"
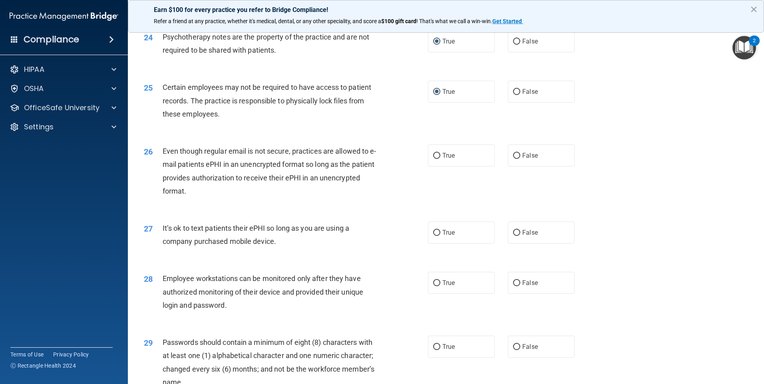
scroll to position [1478, 0]
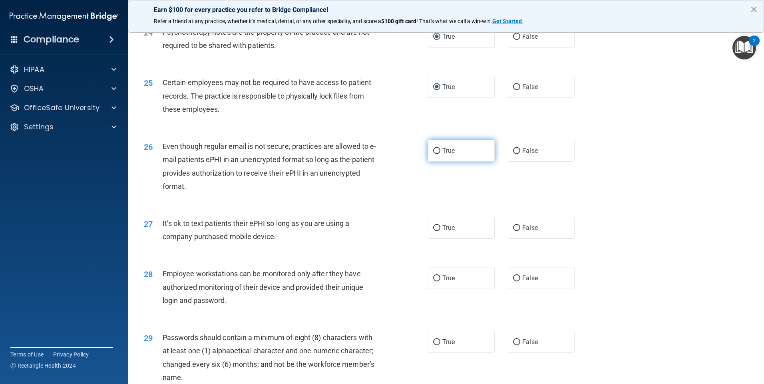
click at [434, 154] on input "True" at bounding box center [436, 151] width 7 height 6
radio input "true"
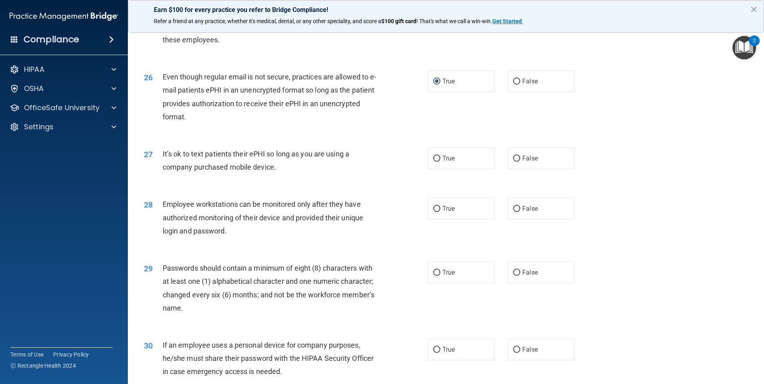
scroll to position [1557, 0]
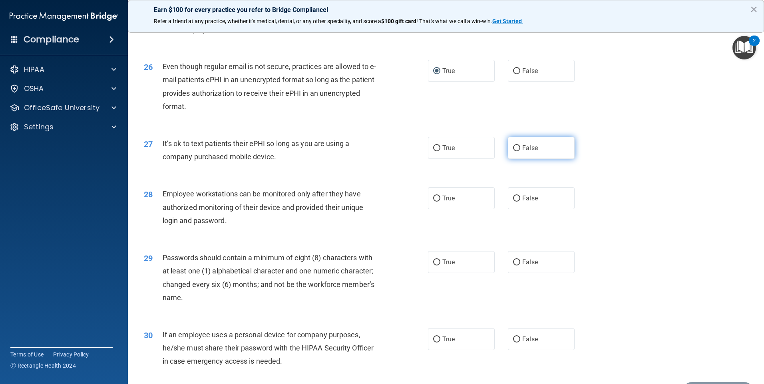
click at [513, 151] on input "False" at bounding box center [516, 148] width 7 height 6
radio input "true"
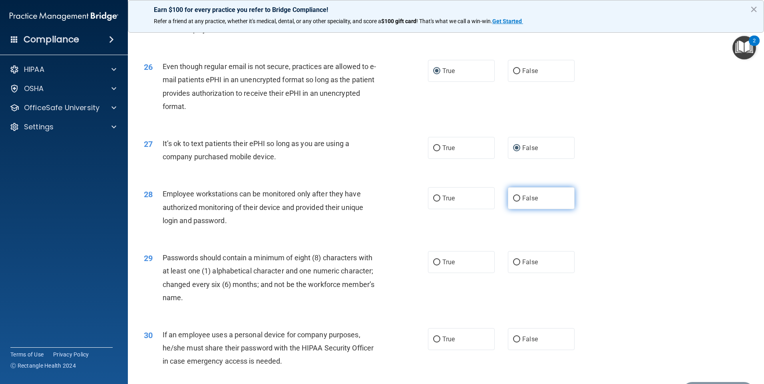
click at [513, 202] on input "False" at bounding box center [516, 199] width 7 height 6
radio input "true"
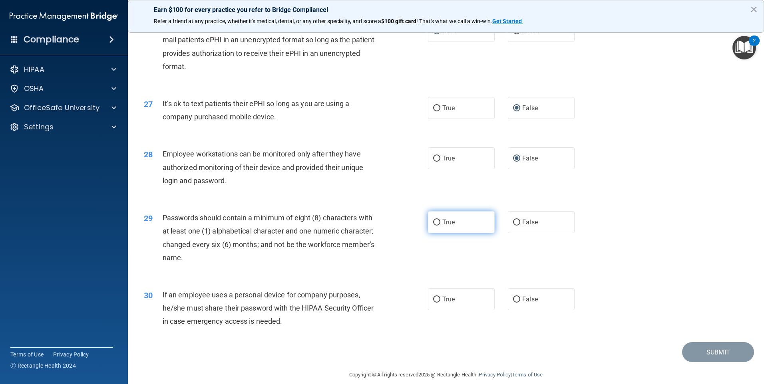
click at [433, 226] on input "True" at bounding box center [436, 223] width 7 height 6
radio input "true"
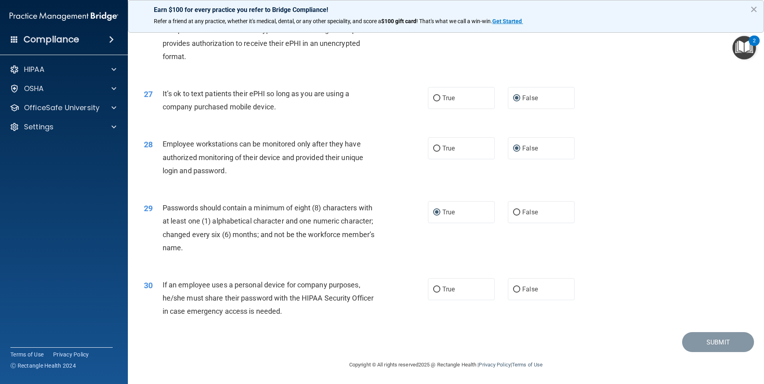
scroll to position [1621, 0]
click at [513, 291] on input "False" at bounding box center [516, 290] width 7 height 6
radio input "true"
click at [705, 345] on button "Submit" at bounding box center [718, 342] width 72 height 20
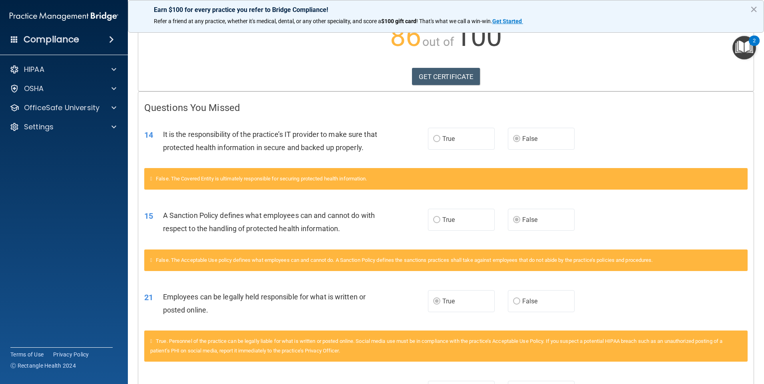
scroll to position [17, 0]
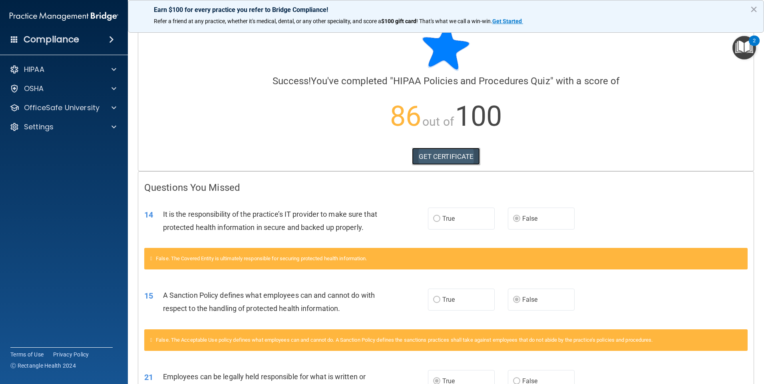
click at [430, 155] on link "GET CERTIFICATE" at bounding box center [446, 157] width 68 height 18
click at [27, 104] on p "OfficeSafe University" at bounding box center [61, 108] width 75 height 10
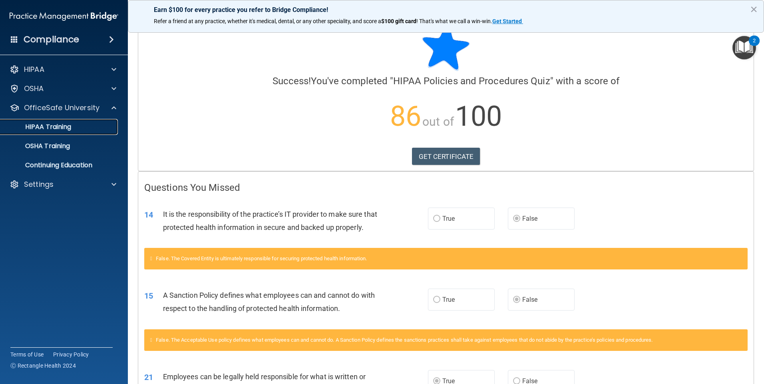
click at [29, 127] on p "HIPAA Training" at bounding box center [38, 127] width 66 height 8
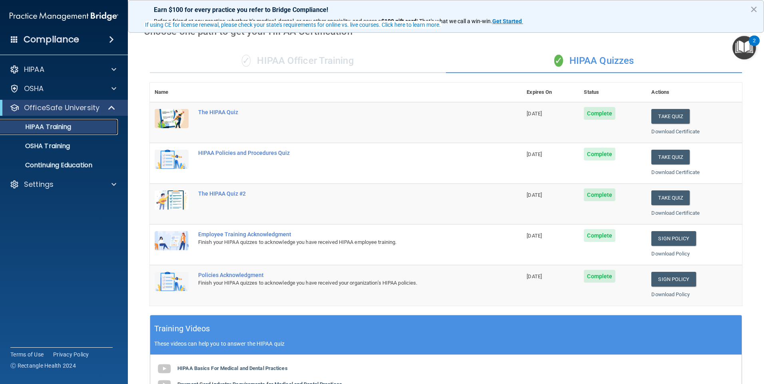
scroll to position [57, 0]
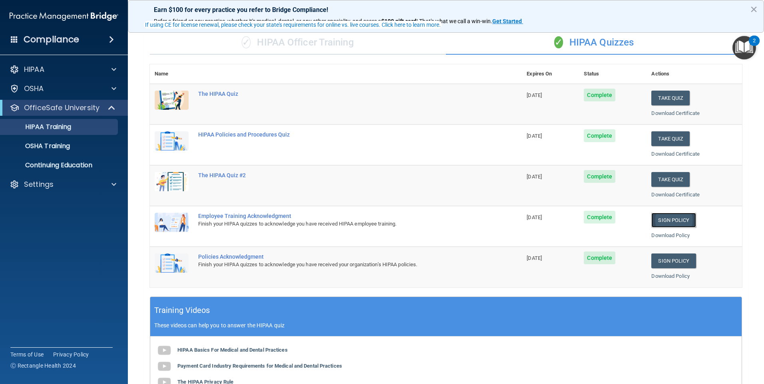
click at [661, 221] on link "Sign Policy" at bounding box center [673, 220] width 44 height 15
click at [494, 266] on td "Policies Acknowledgment Finish your HIPAA quizzes to acknowledge you have recei…" at bounding box center [357, 267] width 328 height 40
click at [668, 262] on link "Sign Policy" at bounding box center [673, 261] width 44 height 15
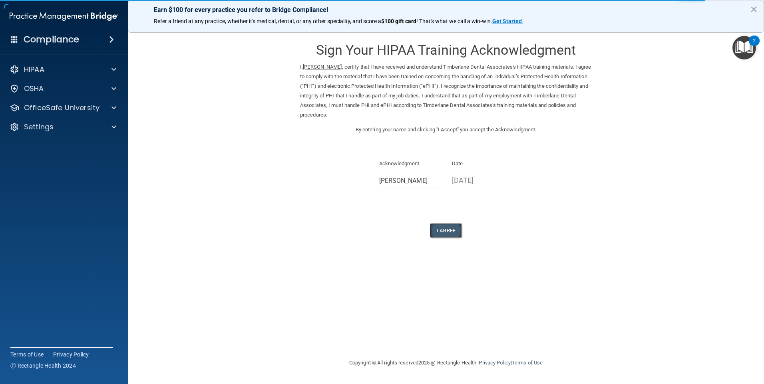
click at [446, 232] on button "I Agree" at bounding box center [446, 230] width 32 height 15
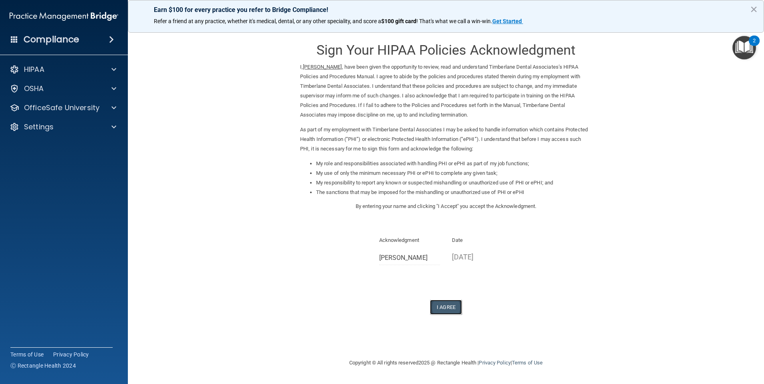
click at [454, 304] on button "I Agree" at bounding box center [446, 307] width 32 height 15
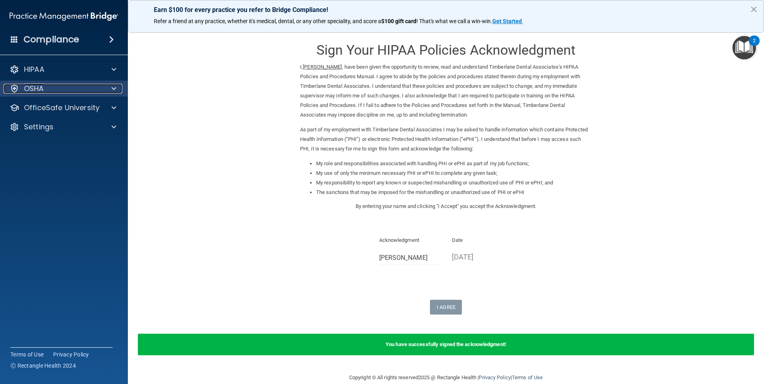
click at [40, 89] on p "OSHA" at bounding box center [34, 89] width 20 height 10
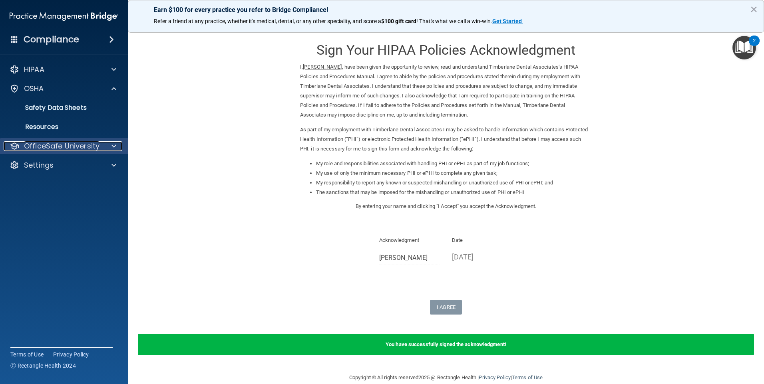
click at [29, 142] on p "OfficeSafe University" at bounding box center [61, 146] width 75 height 10
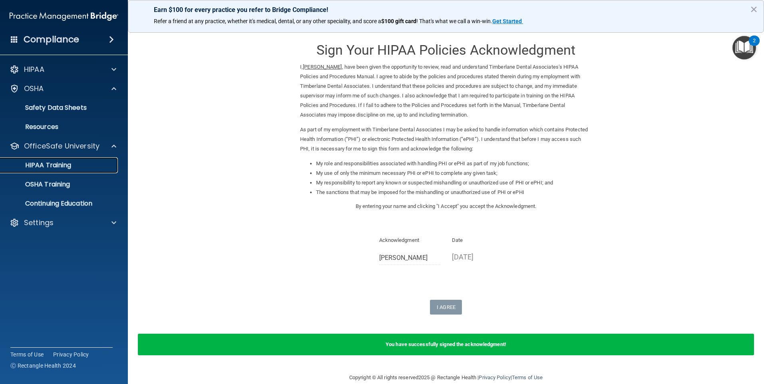
click at [30, 161] on p "HIPAA Training" at bounding box center [38, 165] width 66 height 8
